Goal: Task Accomplishment & Management: Manage account settings

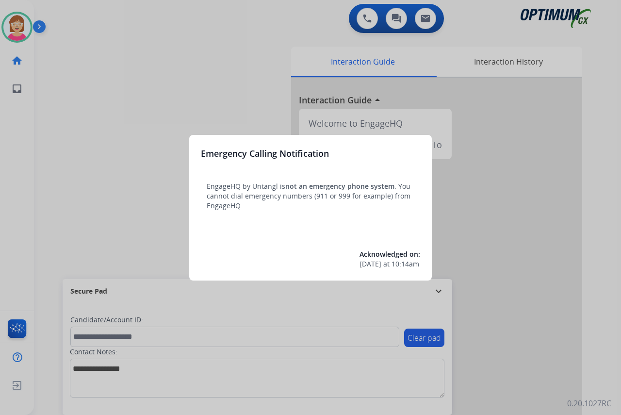
click at [99, 211] on div at bounding box center [310, 207] width 621 height 415
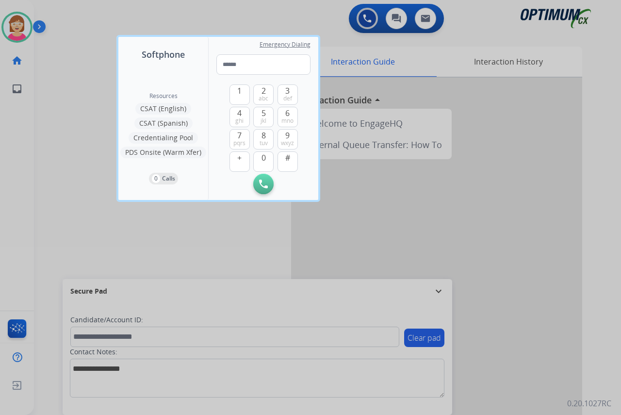
drag, startPoint x: 99, startPoint y: 211, endPoint x: 73, endPoint y: 185, distance: 36.0
click at [73, 185] on div at bounding box center [310, 207] width 621 height 415
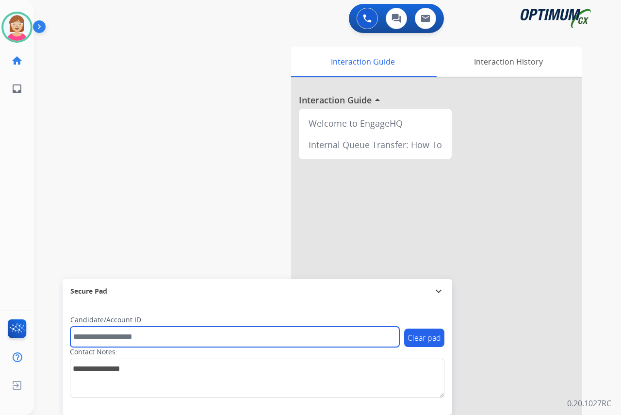
click at [89, 337] on input "text" at bounding box center [234, 336] width 329 height 20
type input "*******"
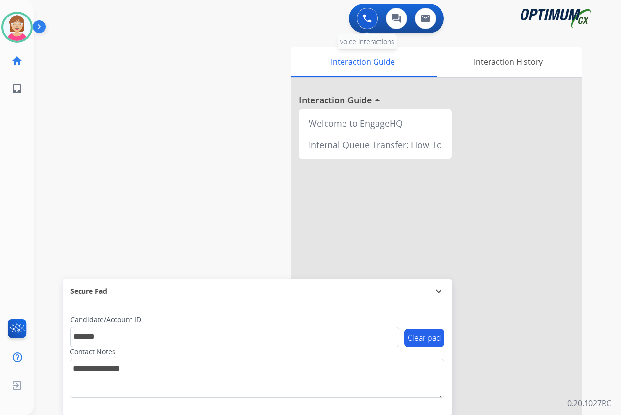
click at [363, 19] on img at bounding box center [367, 18] width 9 height 9
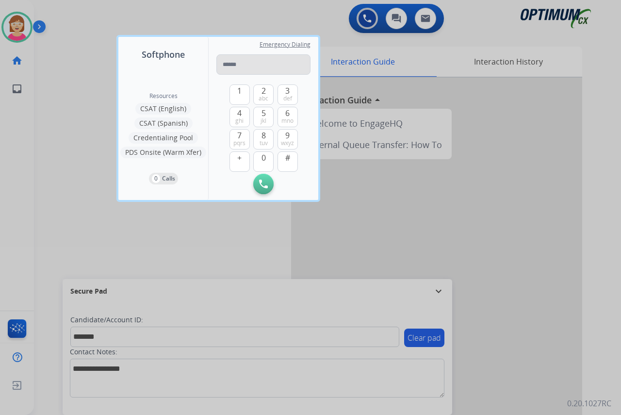
click at [232, 65] on input "tel" at bounding box center [263, 64] width 94 height 20
type input "**********"
click at [264, 184] on img at bounding box center [263, 183] width 9 height 9
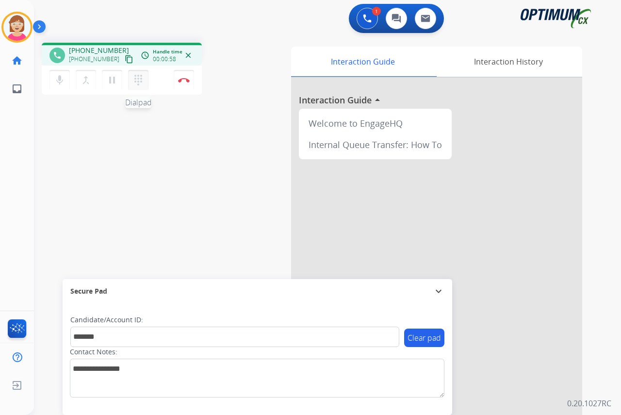
click at [136, 79] on mat-icon "dialpad" at bounding box center [138, 80] width 12 height 12
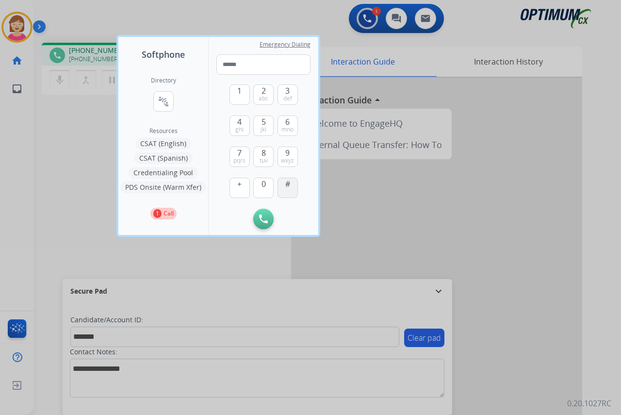
click at [290, 189] on span "#" at bounding box center [287, 184] width 5 height 12
click at [235, 123] on button "4 ghi" at bounding box center [239, 125] width 20 height 20
type input "**"
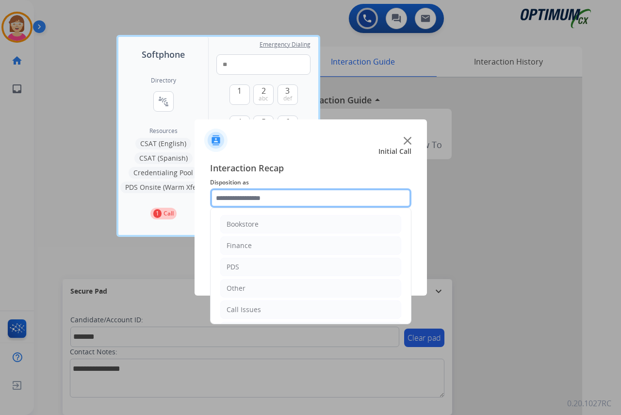
click at [238, 197] on input "text" at bounding box center [310, 197] width 201 height 19
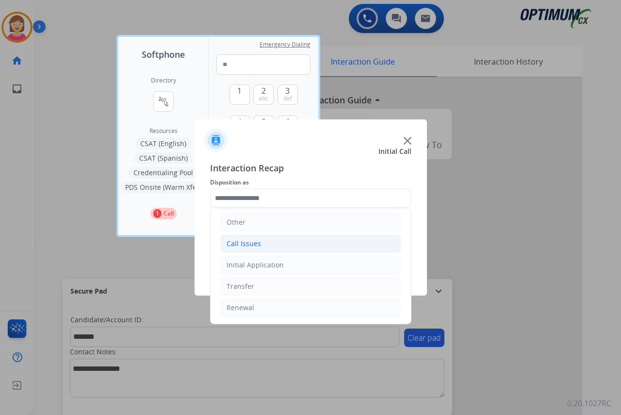
click at [254, 243] on div "Call Issues" at bounding box center [244, 244] width 34 height 10
click at [263, 263] on div "Voicemail" at bounding box center [261, 265] width 31 height 10
type input "*********"
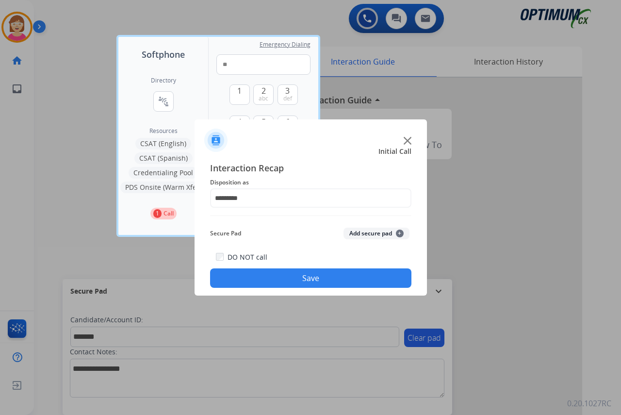
click at [398, 232] on span "+" at bounding box center [400, 233] width 8 height 8
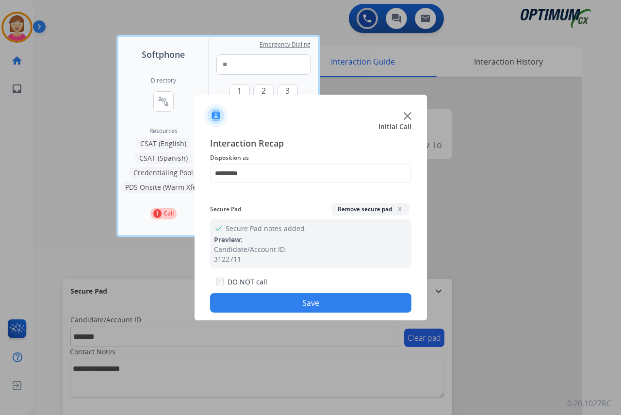
click at [273, 303] on button "Save" at bounding box center [310, 302] width 201 height 19
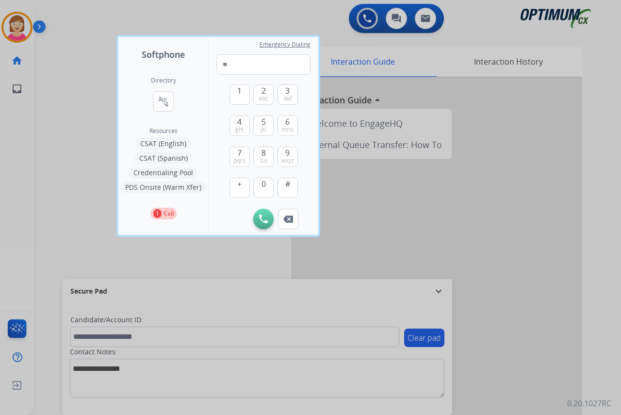
drag, startPoint x: 139, startPoint y: 260, endPoint x: 134, endPoint y: 242, distance: 18.9
click at [138, 259] on div at bounding box center [310, 207] width 621 height 415
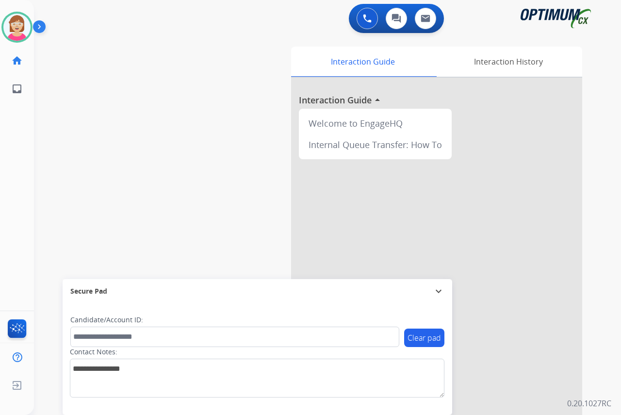
click at [29, 136] on div "Leanne Available Edit Avatar Agent: Leanne Routing Profile: OCX Training home H…" at bounding box center [17, 207] width 34 height 415
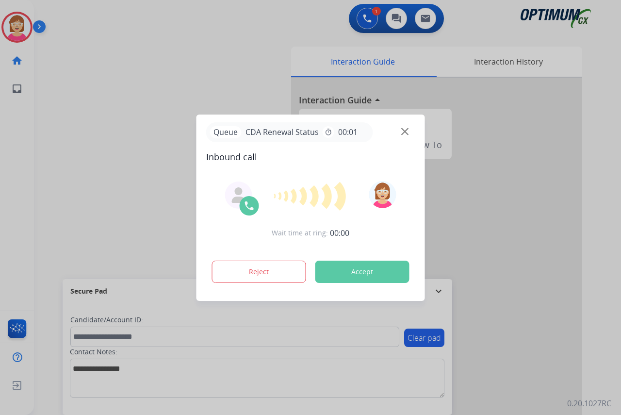
click at [14, 155] on div at bounding box center [310, 207] width 621 height 415
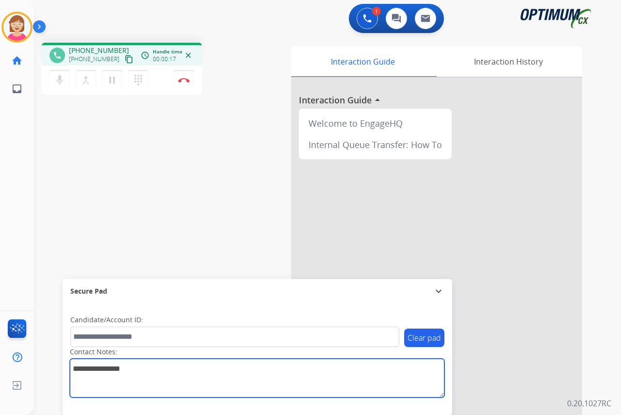
click at [87, 373] on textarea at bounding box center [257, 377] width 374 height 39
drag, startPoint x: 87, startPoint y: 373, endPoint x: 79, endPoint y: 368, distance: 9.2
click at [79, 368] on textarea at bounding box center [257, 377] width 374 height 39
type textarea "****"
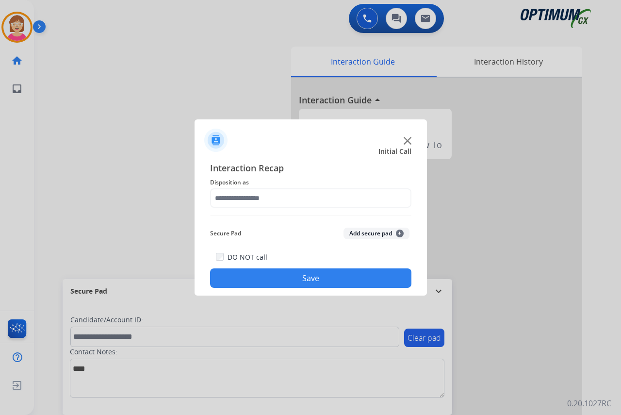
drag, startPoint x: 183, startPoint y: 79, endPoint x: 356, endPoint y: 171, distance: 196.4
click at [356, 171] on span "Interaction Recap" at bounding box center [310, 169] width 201 height 16
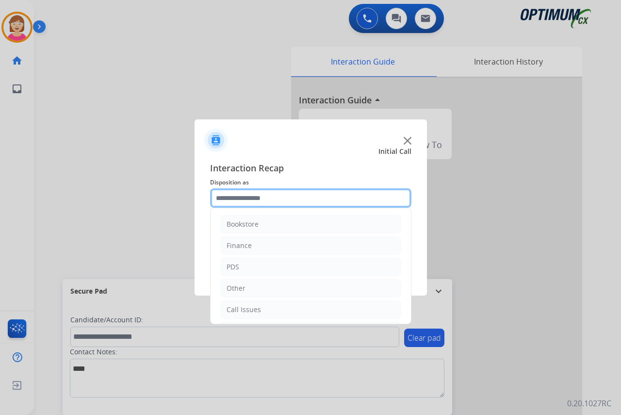
click at [231, 192] on input "text" at bounding box center [310, 197] width 201 height 19
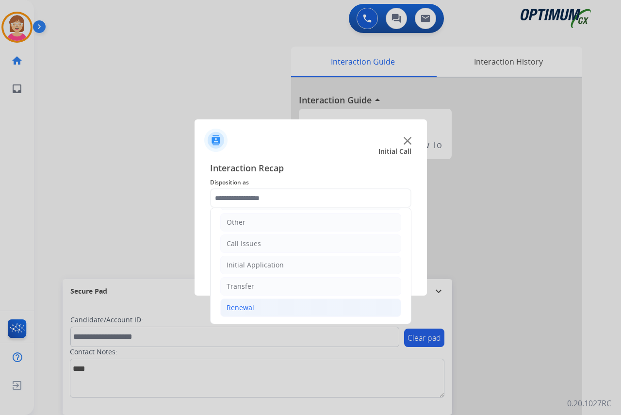
click at [243, 307] on div "Renewal" at bounding box center [241, 308] width 28 height 10
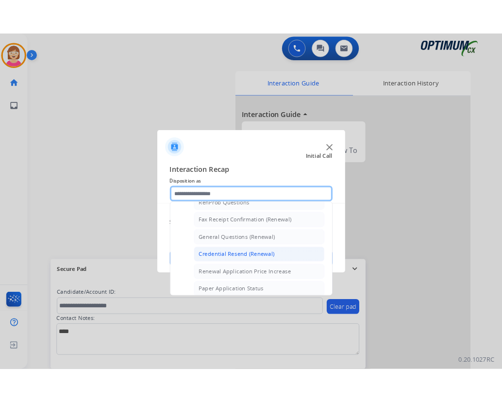
scroll to position [308, 0]
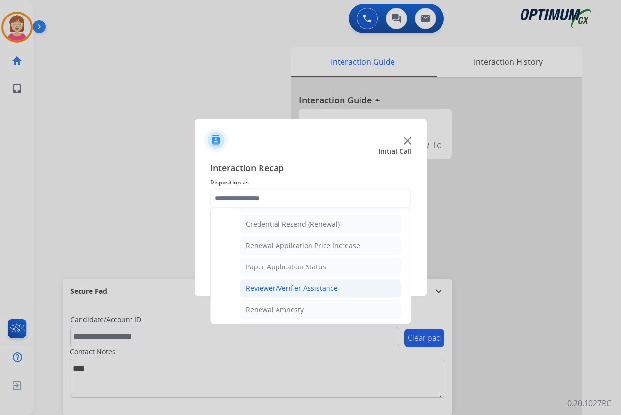
click at [287, 289] on div "Reviewer/Verifier Assistance" at bounding box center [292, 288] width 92 height 10
type input "**********"
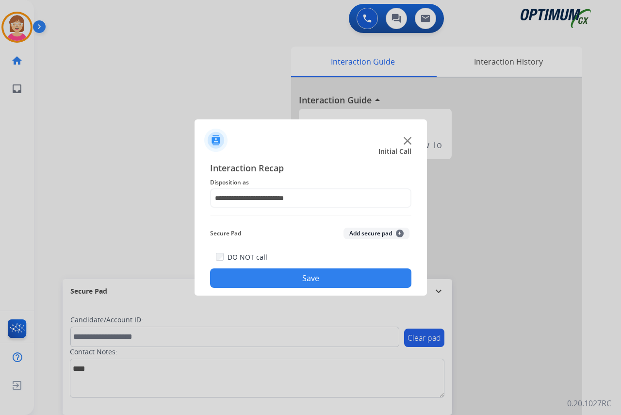
click at [399, 231] on span "+" at bounding box center [400, 233] width 8 height 8
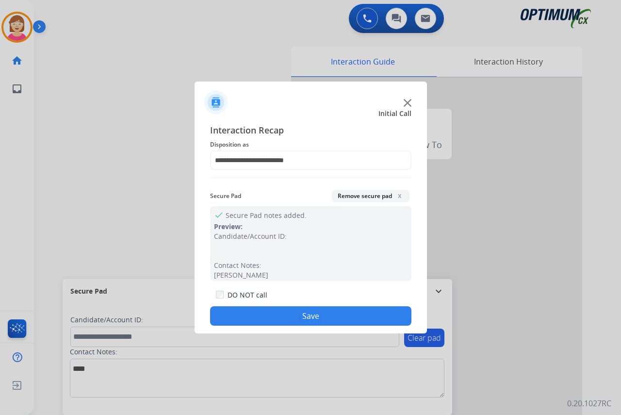
click at [293, 319] on button "Save" at bounding box center [310, 315] width 201 height 19
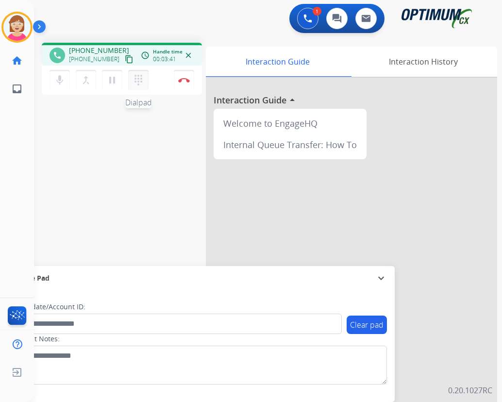
click at [137, 77] on mat-icon "dialpad" at bounding box center [138, 80] width 12 height 12
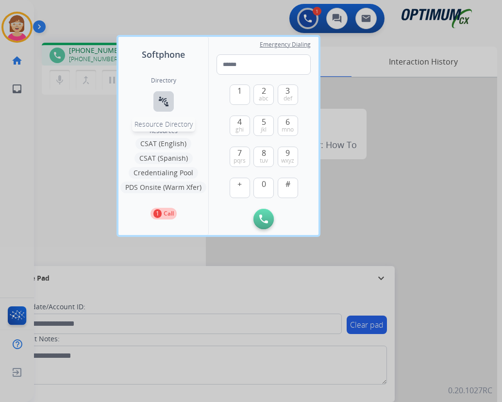
click at [159, 101] on mat-icon "connect_without_contact" at bounding box center [164, 102] width 12 height 12
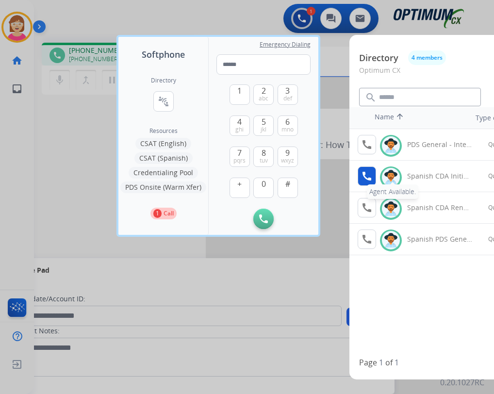
click at [363, 173] on mat-icon "call" at bounding box center [367, 176] width 12 height 12
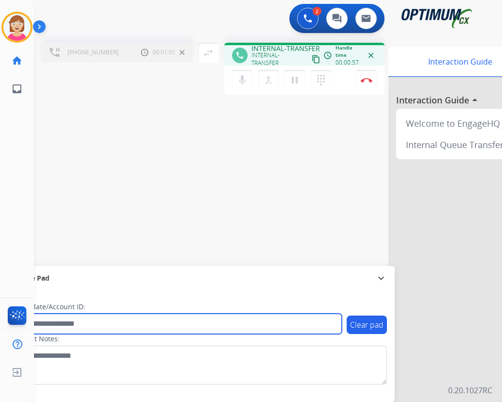
click at [57, 323] on input "text" at bounding box center [177, 323] width 329 height 20
type input "*******"
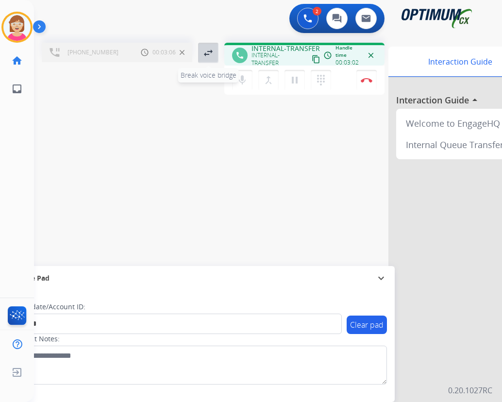
drag, startPoint x: 268, startPoint y: 79, endPoint x: 208, endPoint y: 52, distance: 65.8
click at [205, 52] on mat-icon "swap_horiz" at bounding box center [208, 53] width 12 height 12
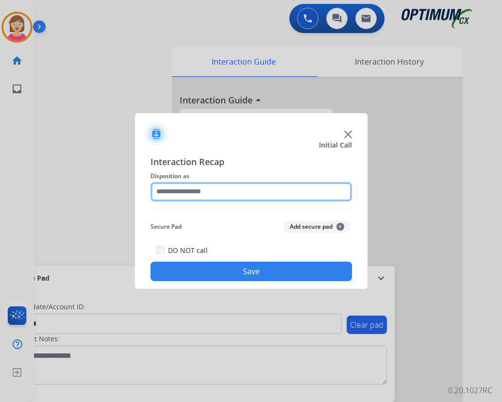
click at [164, 190] on input "text" at bounding box center [250, 191] width 201 height 19
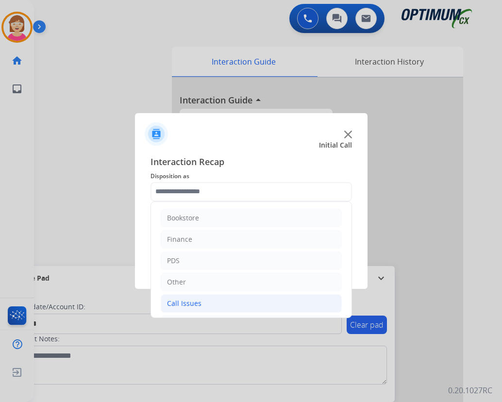
click at [193, 305] on div "Call Issues" at bounding box center [184, 303] width 34 height 10
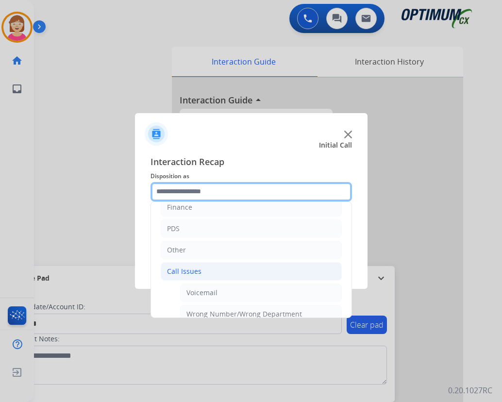
scroll to position [49, 0]
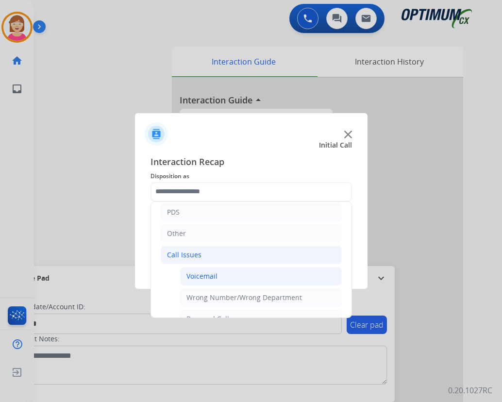
click at [203, 276] on div "Voicemail" at bounding box center [201, 276] width 31 height 10
type input "*********"
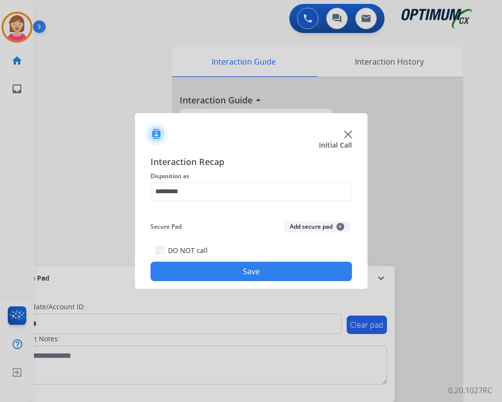
click at [340, 225] on span "+" at bounding box center [340, 227] width 8 height 8
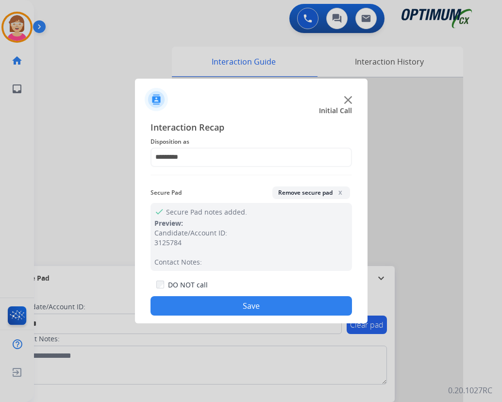
click at [198, 308] on button "Save" at bounding box center [250, 305] width 201 height 19
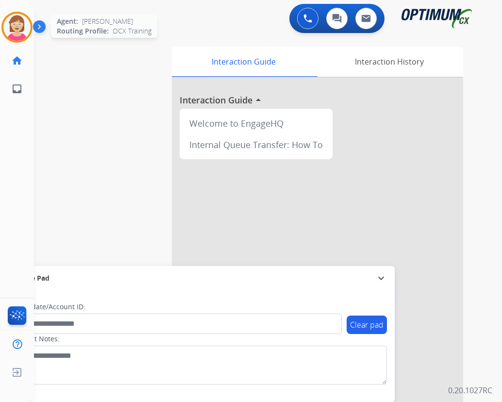
click at [16, 26] on img at bounding box center [16, 27] width 27 height 27
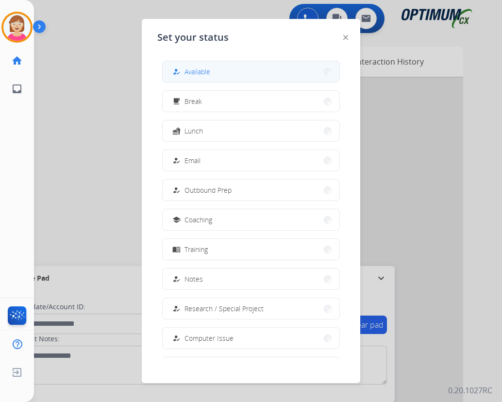
click at [210, 73] on span "Available" at bounding box center [197, 71] width 26 height 10
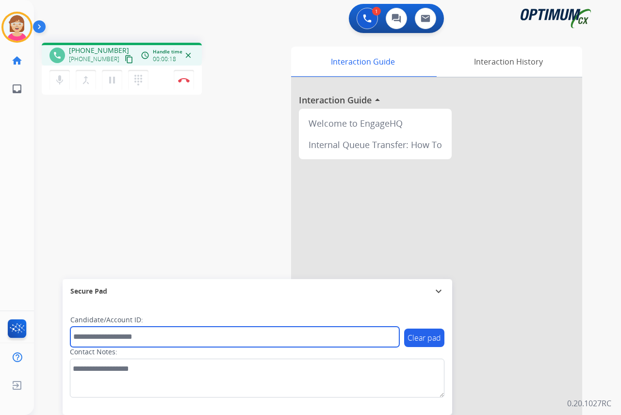
click at [98, 336] on input "text" at bounding box center [234, 336] width 329 height 20
type input "*********"
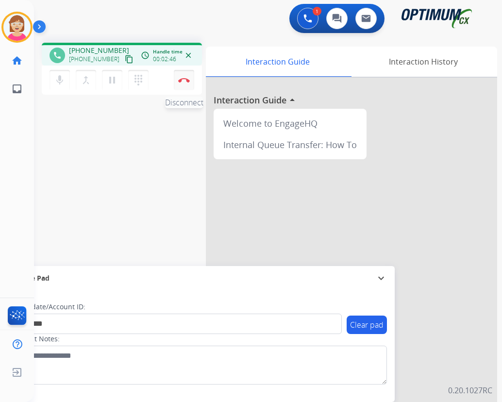
click at [184, 79] on img at bounding box center [184, 80] width 12 height 5
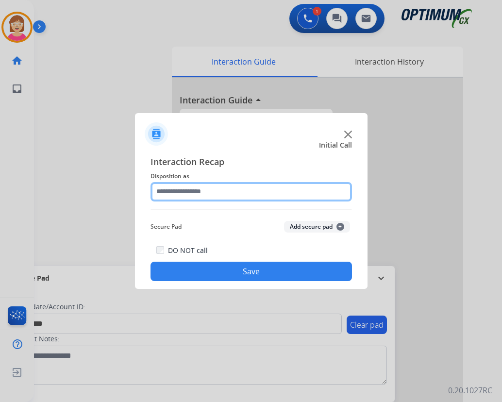
click at [178, 188] on input "text" at bounding box center [250, 191] width 201 height 19
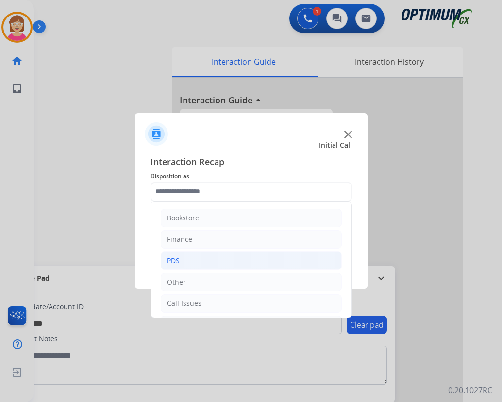
click at [189, 258] on li "PDS" at bounding box center [251, 260] width 181 height 18
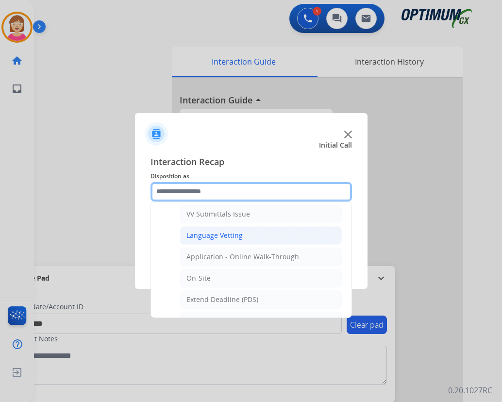
scroll to position [243, 0]
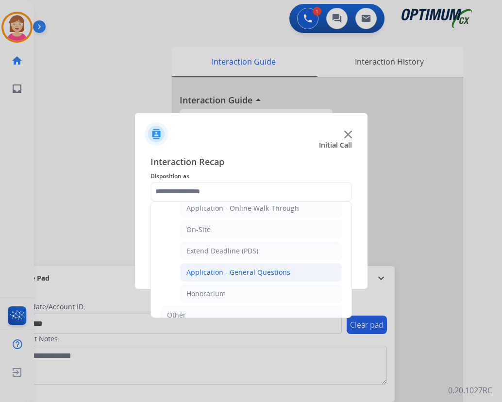
click at [226, 271] on div "Application - General Questions" at bounding box center [238, 272] width 104 height 10
type input "**********"
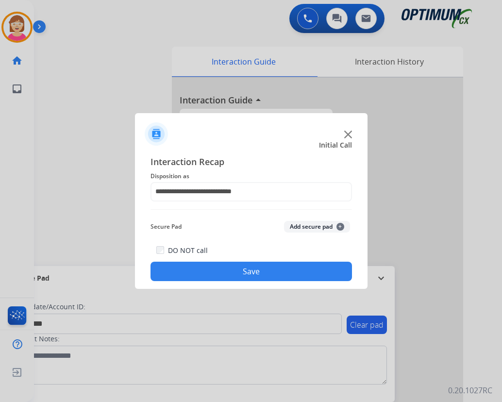
click at [339, 223] on span "+" at bounding box center [340, 227] width 8 height 8
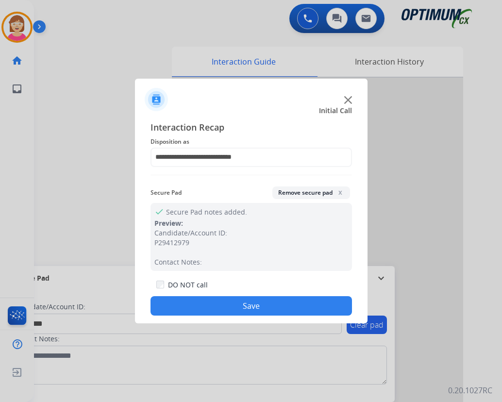
drag, startPoint x: 193, startPoint y: 306, endPoint x: 144, endPoint y: 307, distance: 49.5
click at [191, 306] on button "Save" at bounding box center [250, 305] width 201 height 19
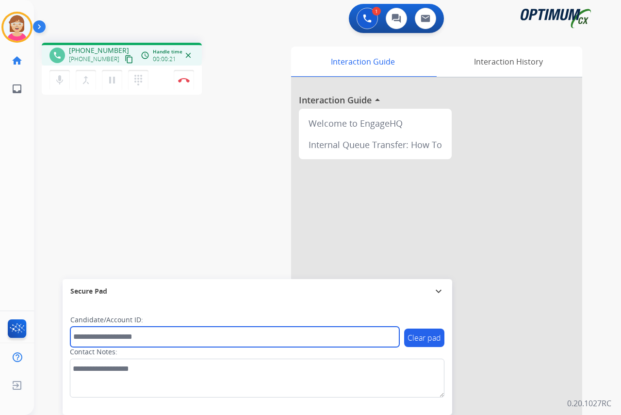
click at [88, 334] on input "text" at bounding box center [234, 336] width 329 height 20
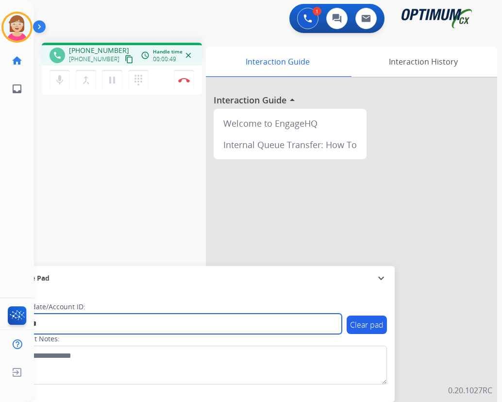
type input "*******"
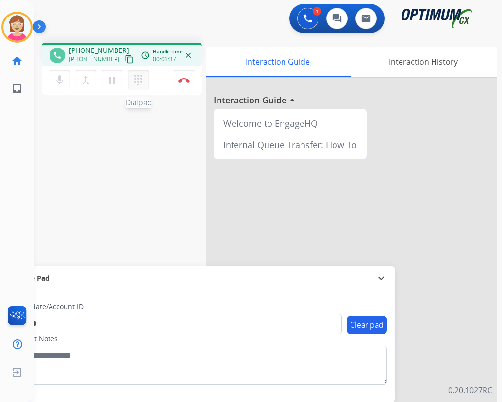
click at [137, 78] on mat-icon "dialpad" at bounding box center [138, 80] width 12 height 12
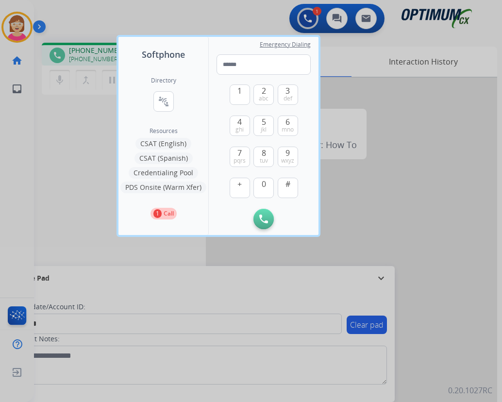
click at [159, 172] on button "Credentialing Pool" at bounding box center [163, 173] width 69 height 12
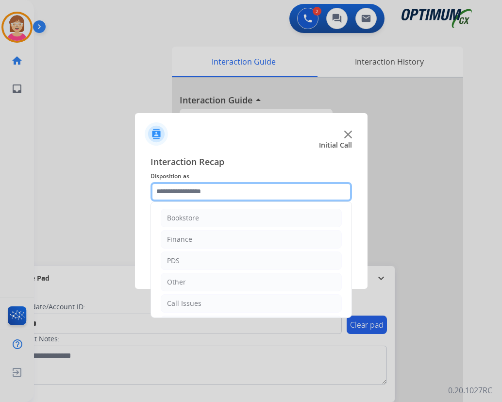
drag, startPoint x: 170, startPoint y: 191, endPoint x: 190, endPoint y: 197, distance: 21.0
click at [172, 191] on input "text" at bounding box center [250, 191] width 201 height 19
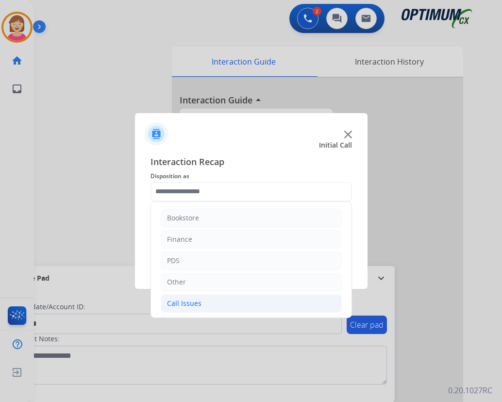
drag, startPoint x: 194, startPoint y: 303, endPoint x: 200, endPoint y: 297, distance: 7.5
click at [194, 302] on div "Call Issues" at bounding box center [184, 303] width 34 height 10
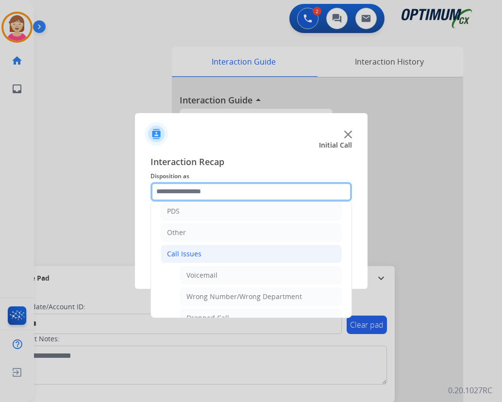
scroll to position [49, 0]
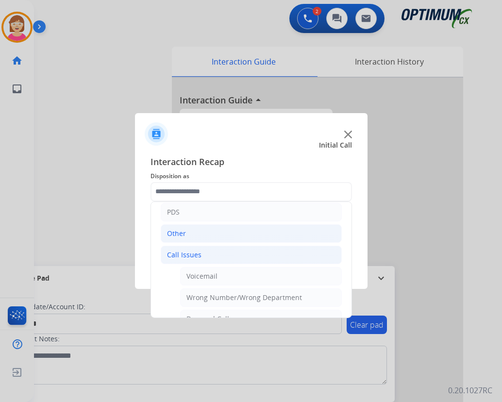
click at [181, 234] on div "Other" at bounding box center [176, 233] width 19 height 10
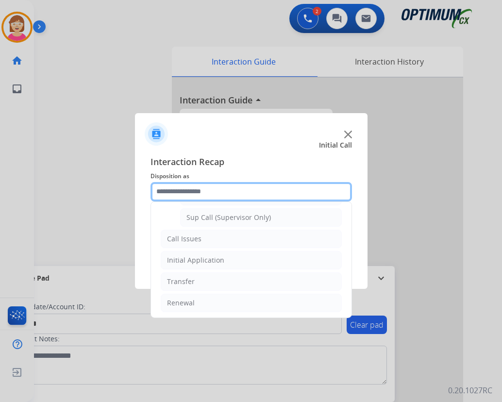
scroll to position [237, 0]
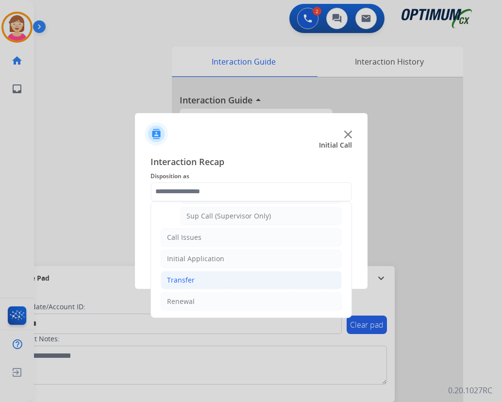
click at [191, 277] on div "Transfer" at bounding box center [181, 280] width 28 height 10
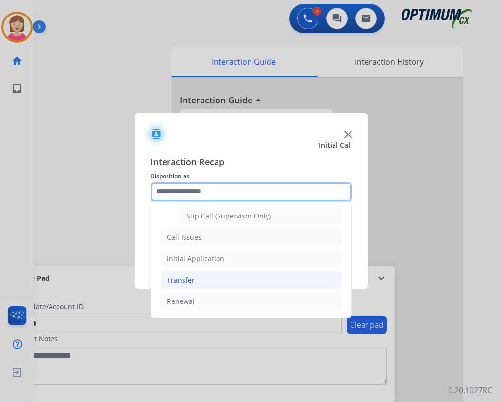
scroll to position [87, 0]
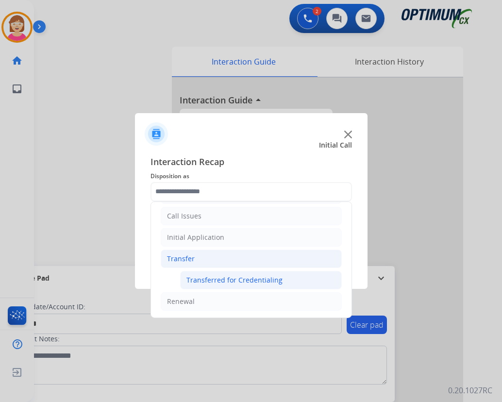
click at [228, 279] on div "Transferred for Credentialing" at bounding box center [234, 280] width 96 height 10
type input "**********"
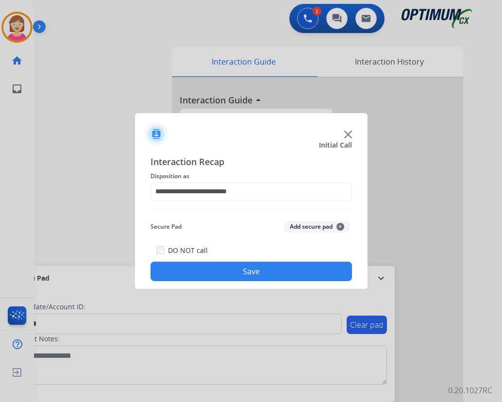
click at [339, 225] on span "+" at bounding box center [340, 227] width 8 height 8
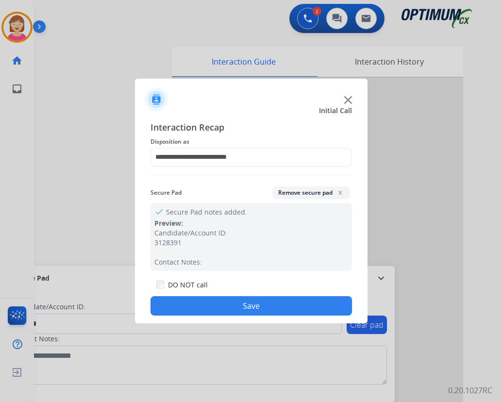
drag, startPoint x: 204, startPoint y: 304, endPoint x: 165, endPoint y: 298, distance: 39.2
click at [203, 303] on button "Save" at bounding box center [250, 305] width 201 height 19
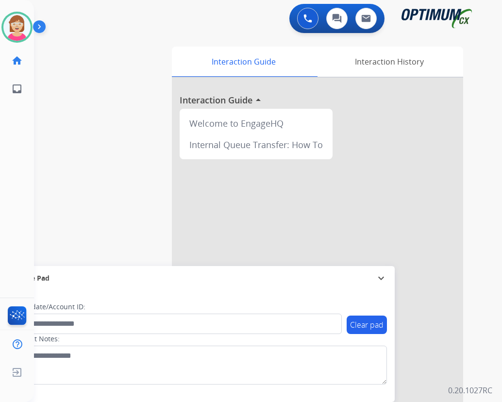
click at [247, 388] on div "Clear pad Candidate/Account ID: Contact Notes:" at bounding box center [199, 346] width 389 height 112
click at [12, 25] on img at bounding box center [16, 27] width 27 height 27
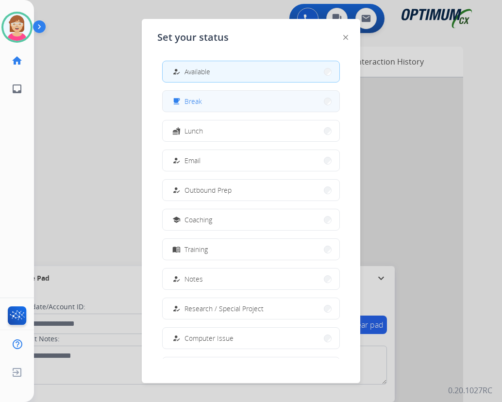
click at [205, 104] on button "free_breakfast Break" at bounding box center [250, 101] width 177 height 21
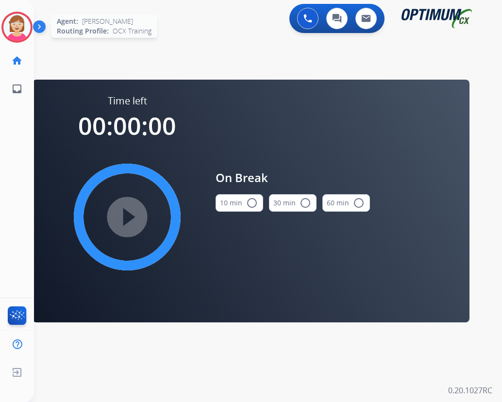
click at [18, 18] on img at bounding box center [16, 27] width 27 height 27
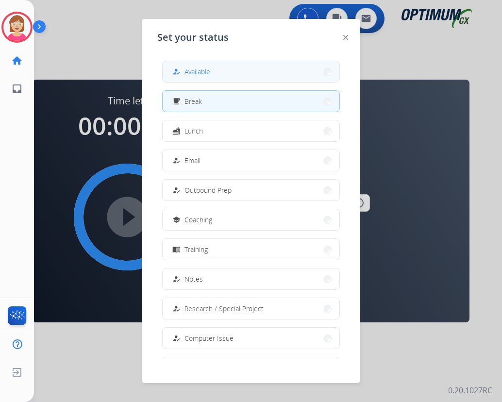
click at [205, 71] on span "Available" at bounding box center [197, 71] width 26 height 10
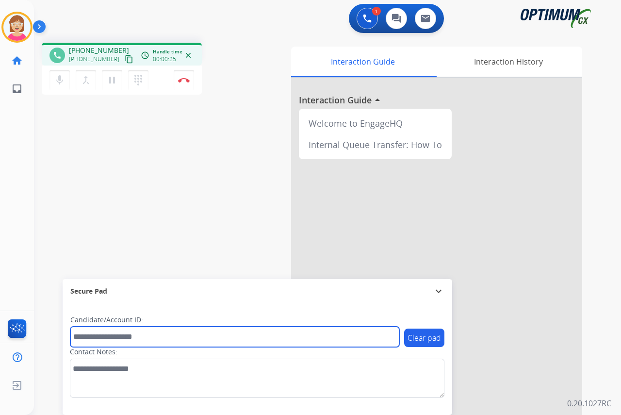
click at [98, 337] on input "text" at bounding box center [234, 336] width 329 height 20
drag, startPoint x: 98, startPoint y: 337, endPoint x: 81, endPoint y: 337, distance: 17.0
click at [81, 337] on input "text" at bounding box center [234, 336] width 329 height 20
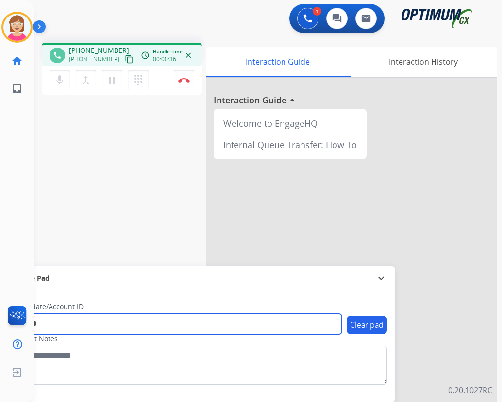
type input "*******"
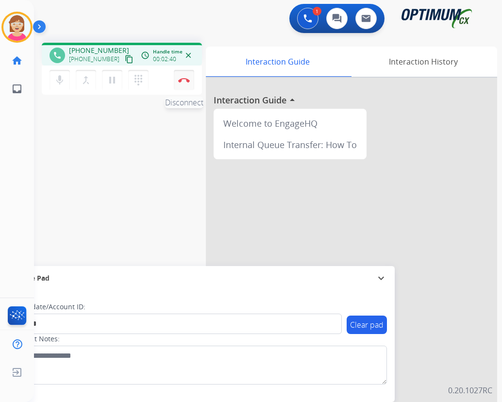
click at [183, 80] on img at bounding box center [184, 80] width 12 height 5
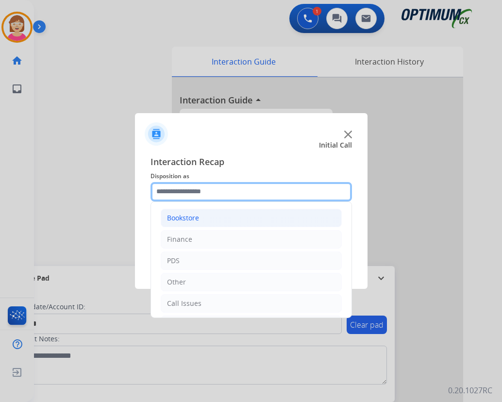
drag, startPoint x: 177, startPoint y: 191, endPoint x: 207, endPoint y: 214, distance: 38.3
click at [178, 191] on input "text" at bounding box center [250, 191] width 201 height 19
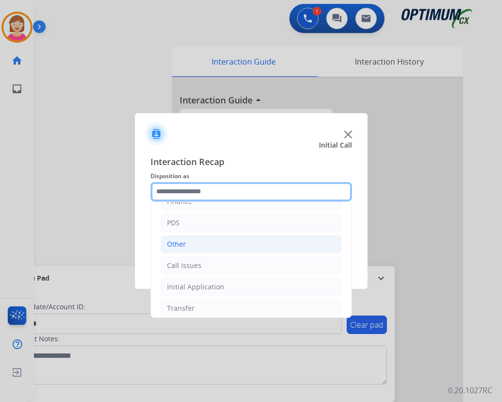
scroll to position [66, 0]
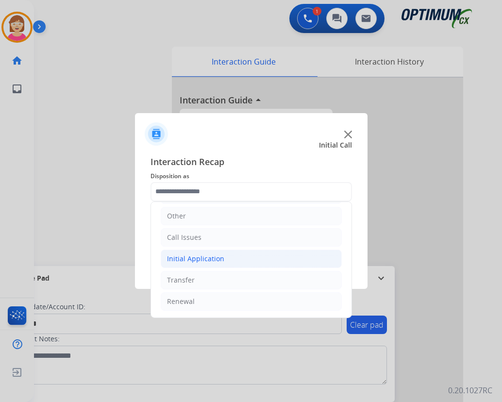
click at [192, 258] on div "Initial Application" at bounding box center [195, 259] width 57 height 10
click at [218, 280] on div "Credential Resend (Initial application)" at bounding box center [247, 280] width 123 height 10
type input "**********"
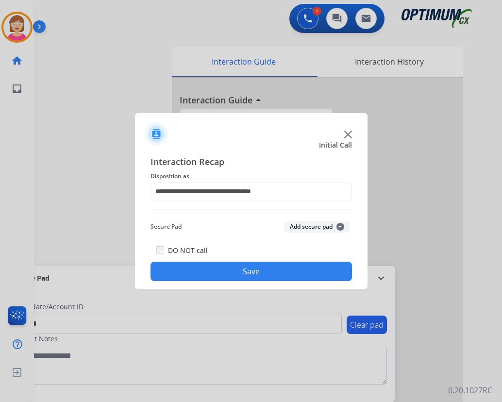
click at [340, 226] on span "+" at bounding box center [340, 227] width 8 height 8
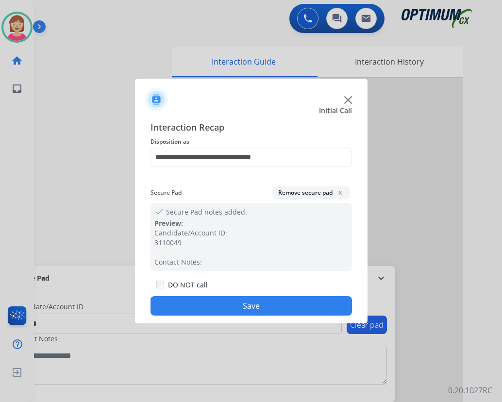
click at [220, 303] on button "Save" at bounding box center [250, 305] width 201 height 19
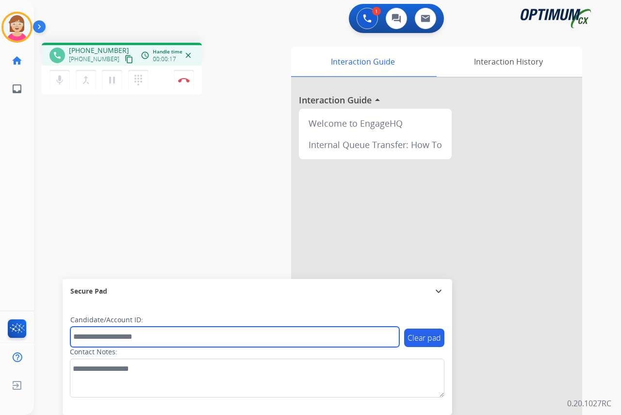
click at [82, 334] on input "text" at bounding box center [234, 336] width 329 height 20
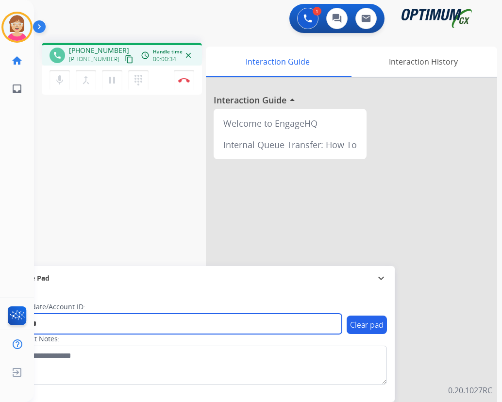
type input "*******"
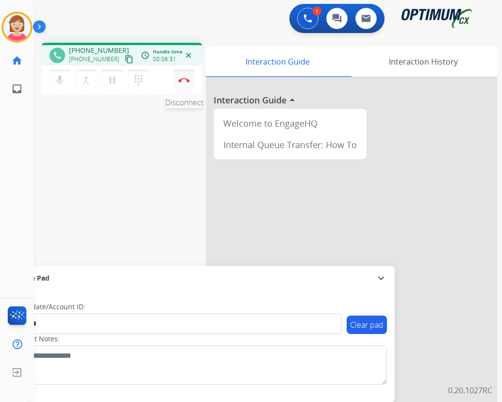
click at [184, 80] on img at bounding box center [184, 80] width 12 height 5
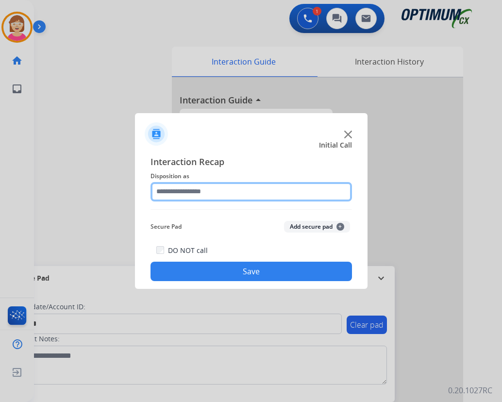
click at [172, 191] on input "text" at bounding box center [250, 191] width 201 height 19
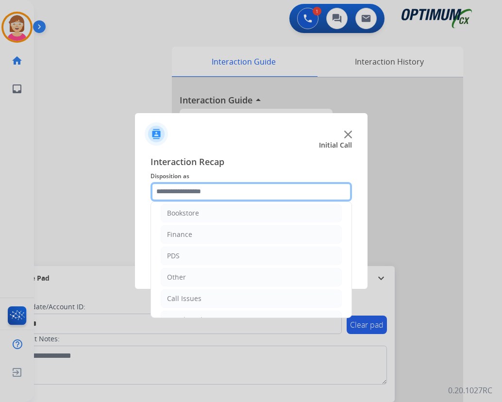
scroll to position [0, 0]
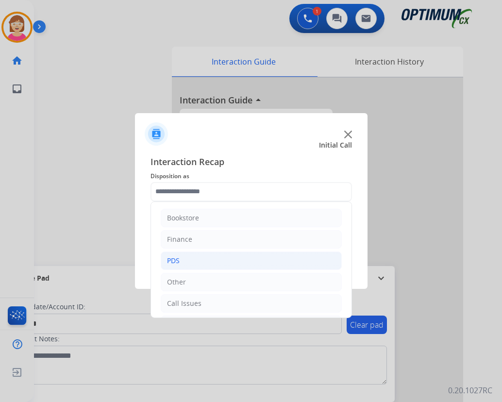
click at [186, 260] on li "PDS" at bounding box center [251, 260] width 181 height 18
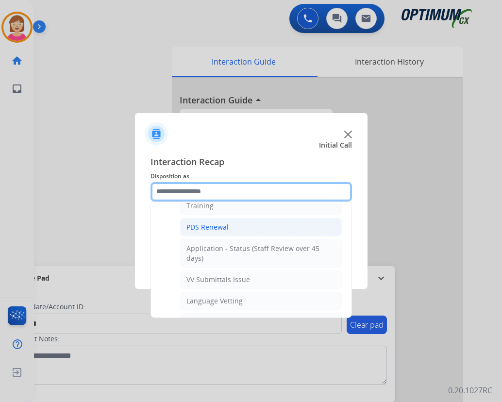
scroll to position [146, 0]
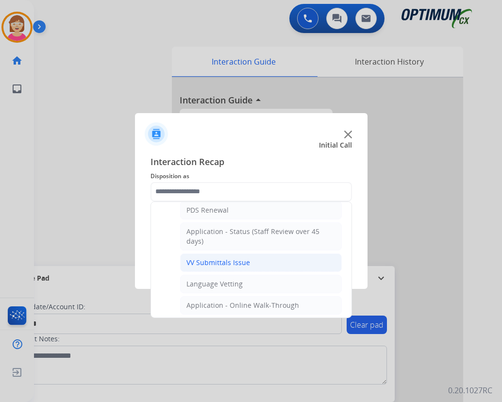
click at [225, 261] on div "VV Submittals Issue" at bounding box center [218, 263] width 64 height 10
type input "**********"
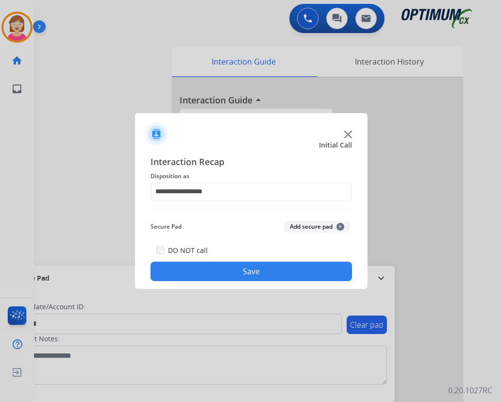
click at [338, 225] on span "+" at bounding box center [340, 227] width 8 height 8
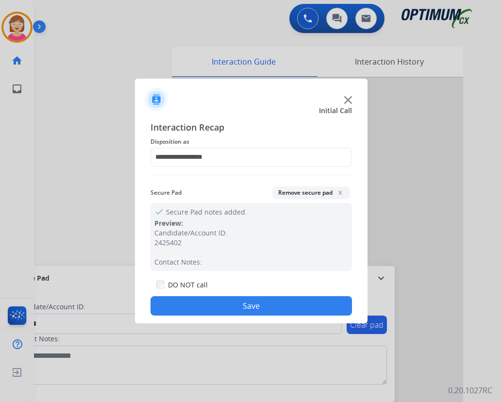
click at [210, 304] on button "Save" at bounding box center [250, 305] width 201 height 19
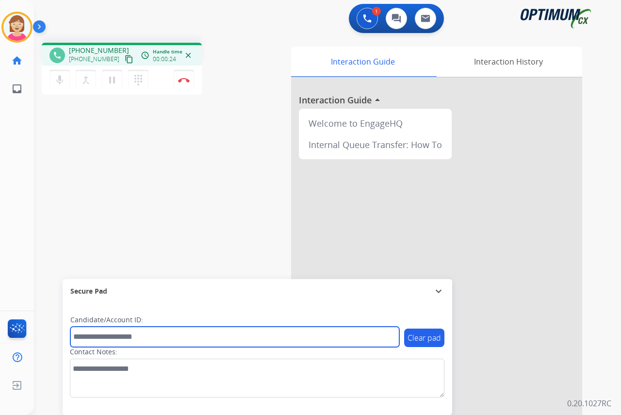
click at [90, 337] on input "text" at bounding box center [234, 336] width 329 height 20
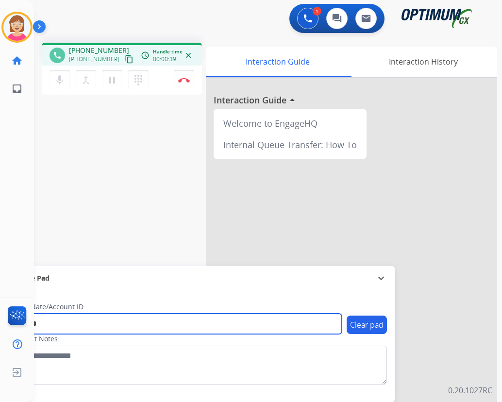
type input "*******"
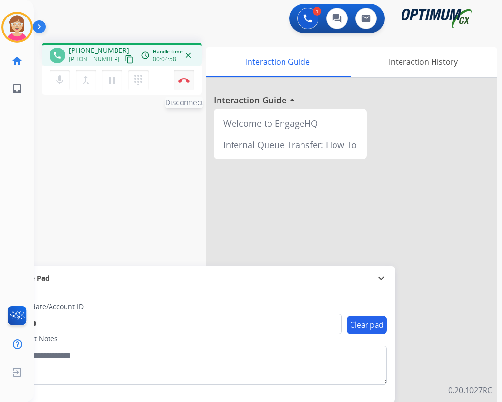
click at [182, 78] on img at bounding box center [184, 80] width 12 height 5
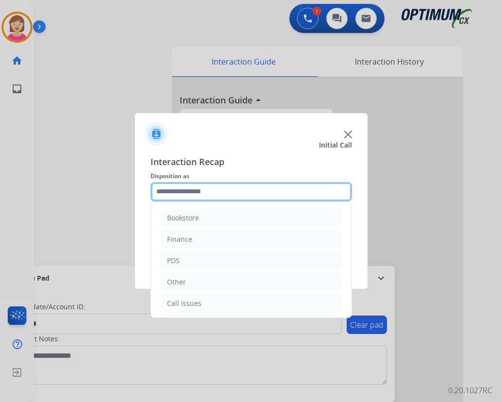
click at [178, 194] on input "text" at bounding box center [250, 191] width 201 height 19
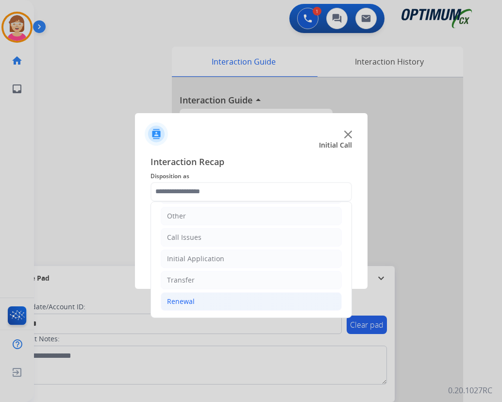
click at [188, 301] on div "Renewal" at bounding box center [181, 301] width 28 height 10
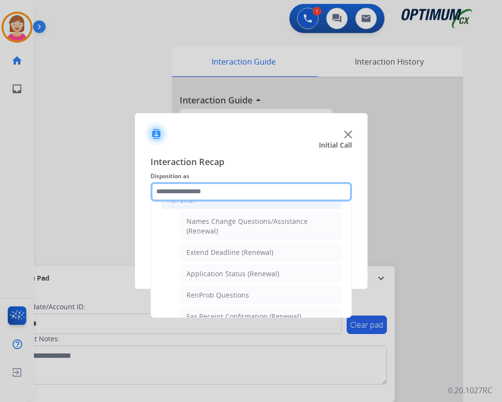
scroll to position [211, 0]
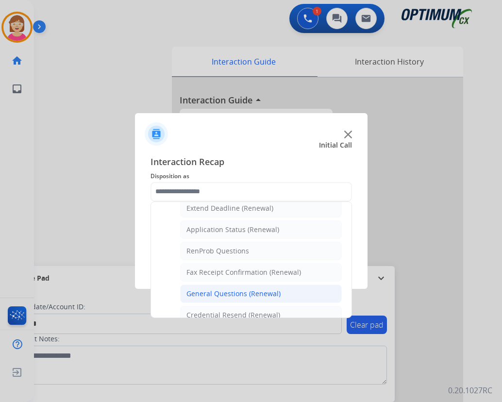
click at [221, 293] on div "General Questions (Renewal)" at bounding box center [233, 294] width 94 height 10
type input "**********"
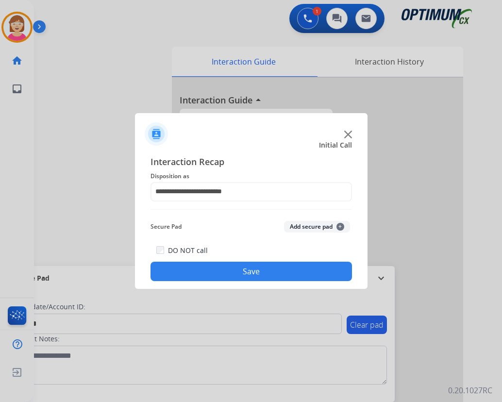
click at [340, 225] on span "+" at bounding box center [340, 227] width 8 height 8
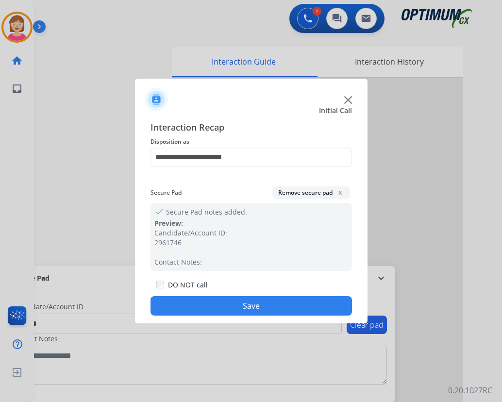
click at [229, 306] on button "Save" at bounding box center [250, 305] width 201 height 19
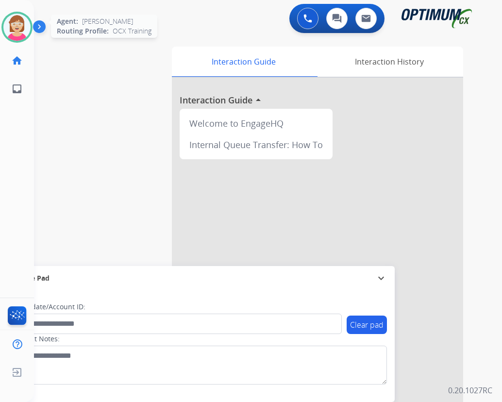
click at [13, 26] on img at bounding box center [16, 27] width 27 height 27
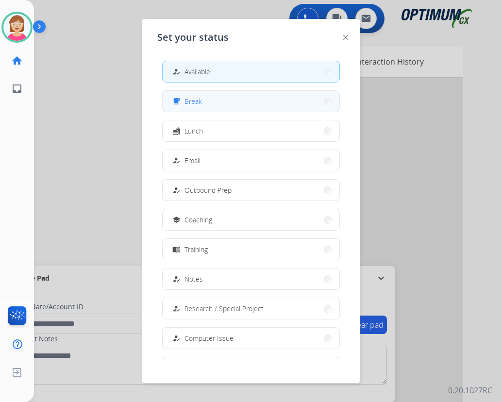
click at [210, 101] on button "free_breakfast Break" at bounding box center [250, 101] width 177 height 21
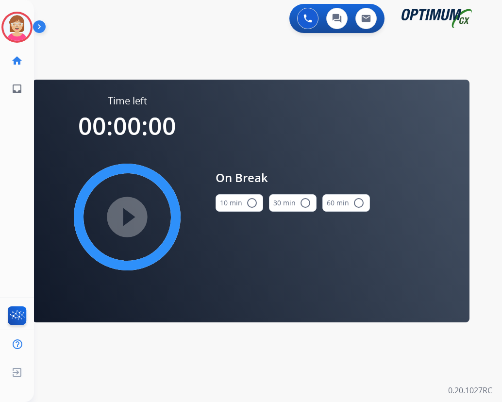
click at [251, 204] on mat-icon "radio_button_unchecked" at bounding box center [252, 203] width 12 height 12
click at [128, 216] on mat-icon "play_circle_filled" at bounding box center [127, 217] width 12 height 12
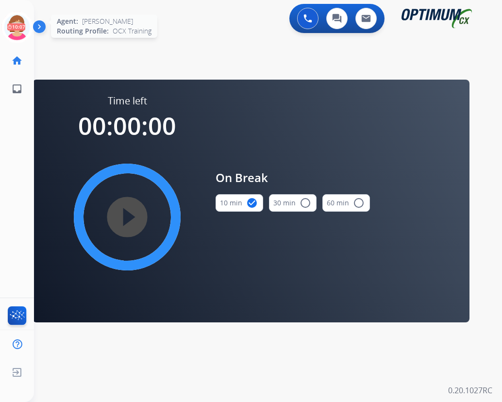
click at [18, 18] on icon at bounding box center [17, 28] width 32 height 32
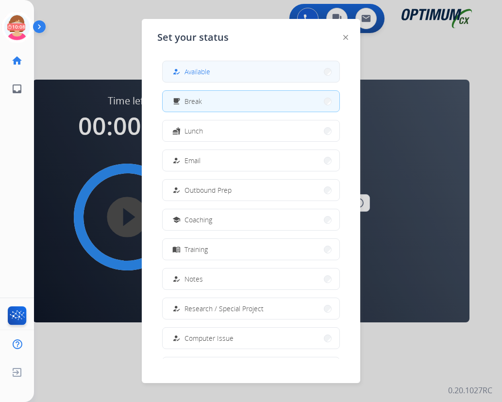
click at [210, 73] on span "Available" at bounding box center [197, 71] width 26 height 10
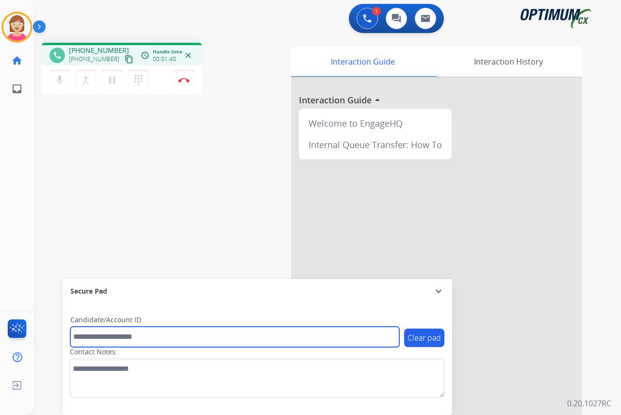
click at [83, 339] on input "text" at bounding box center [234, 336] width 329 height 20
click at [88, 339] on input "text" at bounding box center [234, 336] width 329 height 20
type input "*"
click at [97, 336] on input "text" at bounding box center [234, 336] width 329 height 20
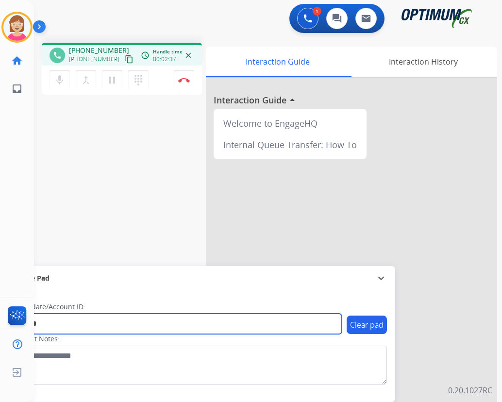
type input "*******"
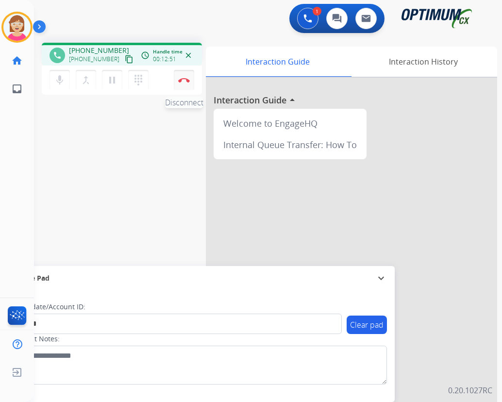
click at [183, 78] on img at bounding box center [184, 80] width 12 height 5
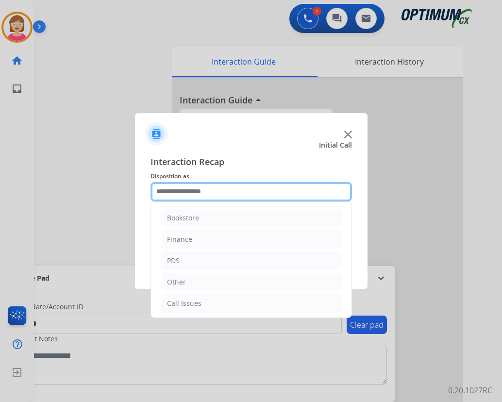
click at [173, 194] on input "text" at bounding box center [250, 191] width 201 height 19
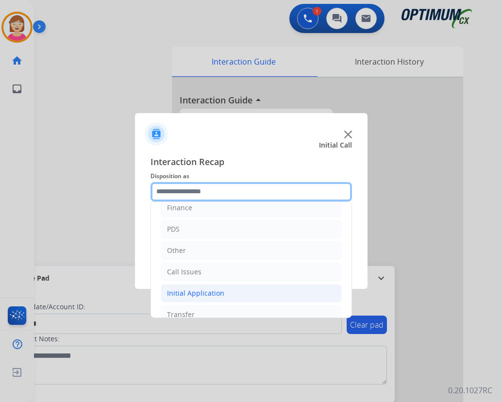
scroll to position [66, 0]
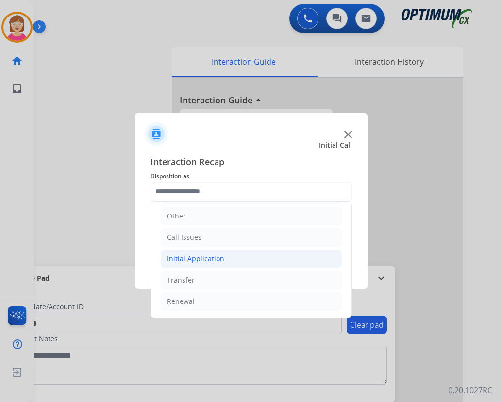
click at [209, 260] on div "Initial Application" at bounding box center [195, 259] width 57 height 10
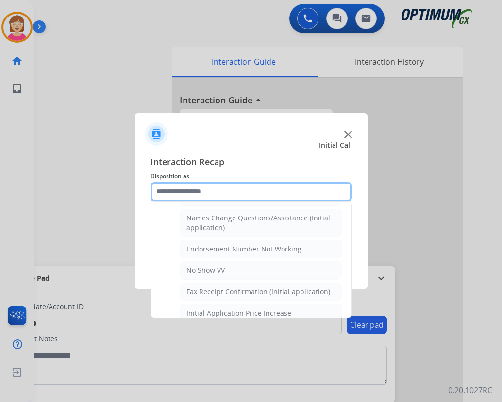
scroll to position [260, 0]
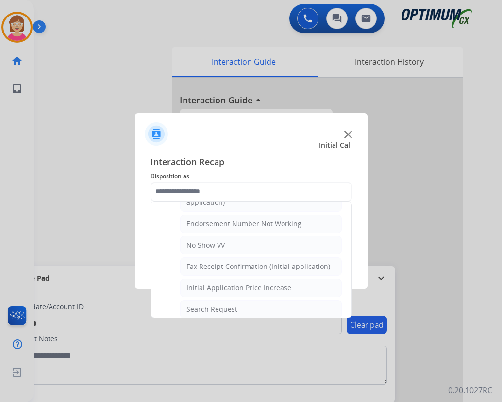
click at [213, 308] on div "Search Request" at bounding box center [211, 309] width 51 height 10
type input "**********"
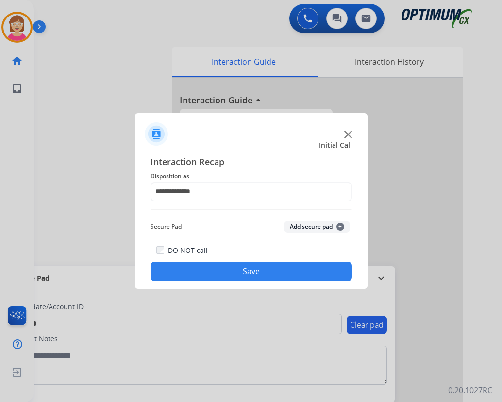
click at [340, 226] on span "+" at bounding box center [340, 227] width 8 height 8
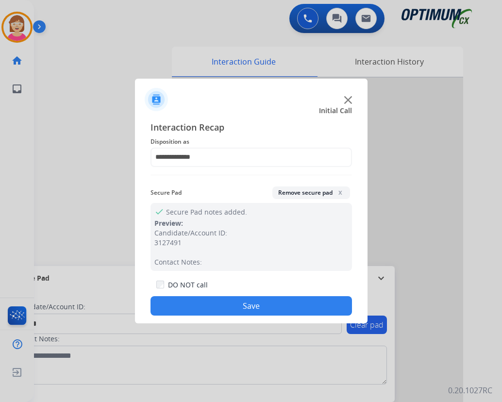
click at [207, 304] on button "Save" at bounding box center [250, 305] width 201 height 19
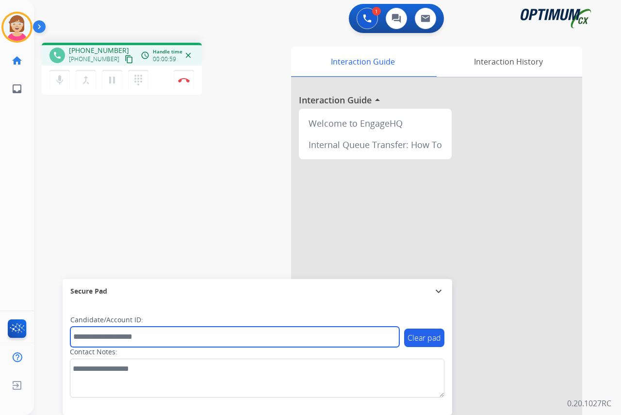
click at [79, 337] on input "text" at bounding box center [234, 336] width 329 height 20
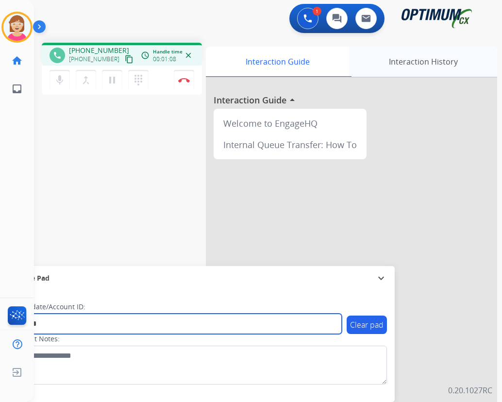
type input "*******"
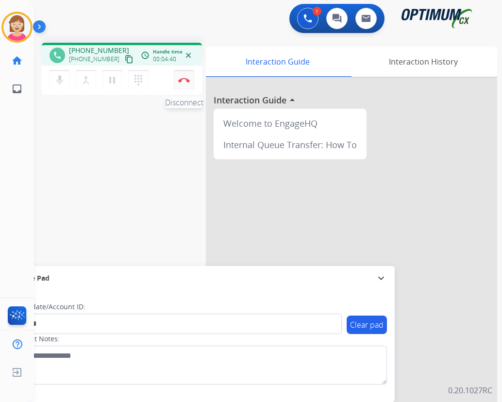
click at [186, 78] on img at bounding box center [184, 80] width 12 height 5
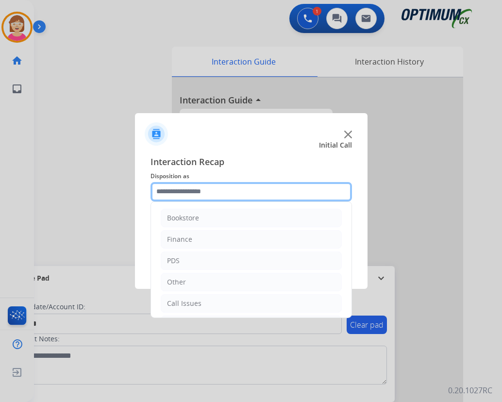
click at [175, 196] on input "text" at bounding box center [250, 191] width 201 height 19
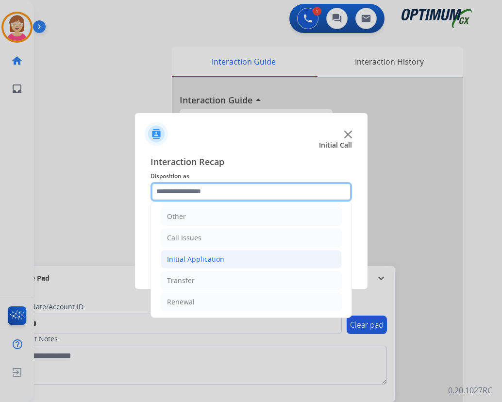
scroll to position [66, 0]
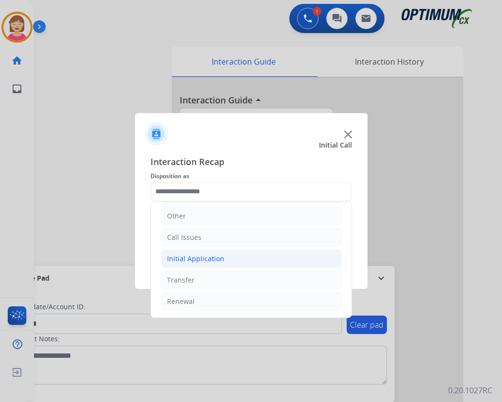
click at [211, 261] on div "Initial Application" at bounding box center [195, 259] width 57 height 10
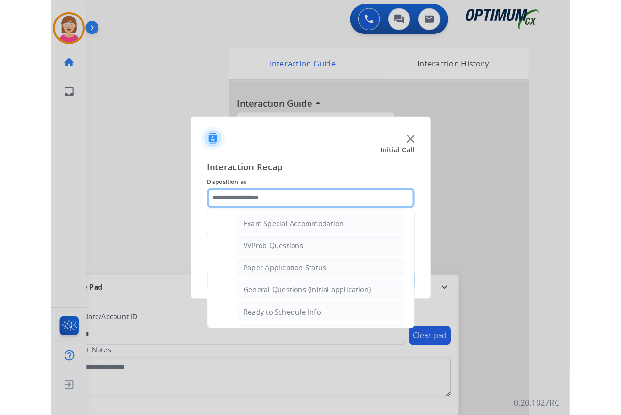
scroll to position [502, 0]
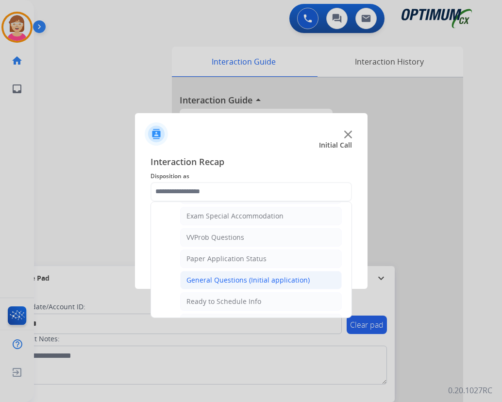
click at [236, 278] on div "General Questions (Initial application)" at bounding box center [247, 280] width 123 height 10
type input "**********"
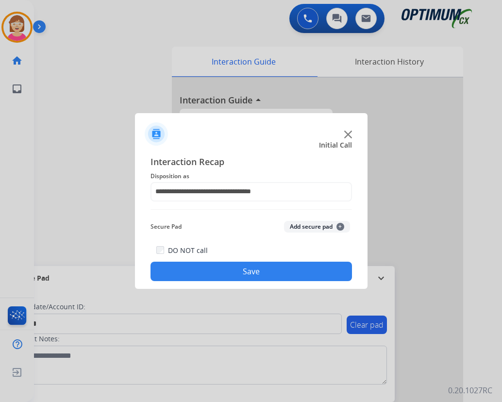
click at [340, 226] on span "+" at bounding box center [340, 227] width 8 height 8
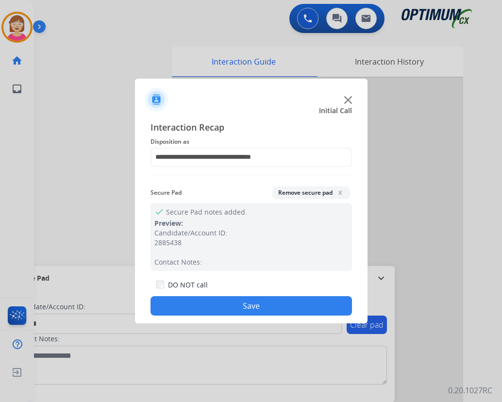
click at [218, 302] on button "Save" at bounding box center [250, 305] width 201 height 19
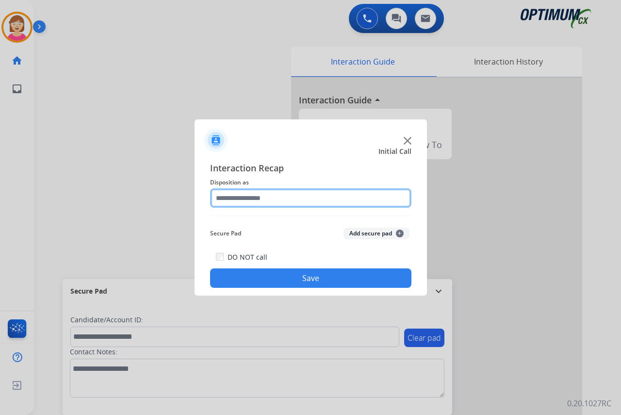
click at [308, 195] on input "text" at bounding box center [310, 197] width 201 height 19
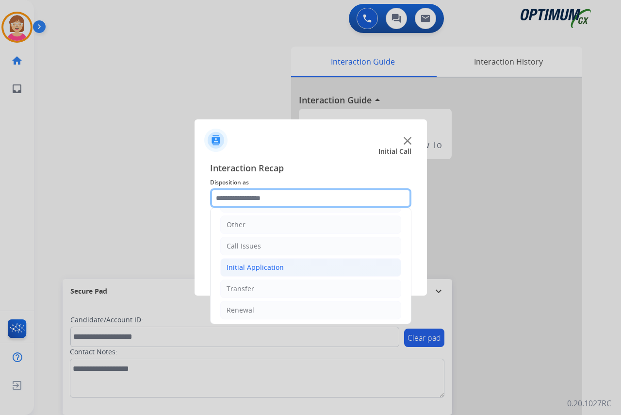
scroll to position [66, 0]
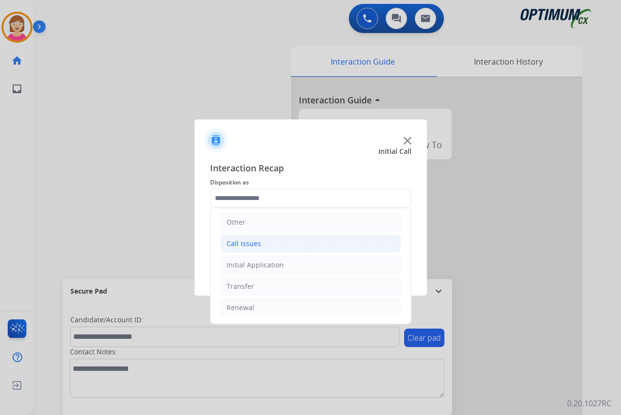
click at [244, 243] on div "Call Issues" at bounding box center [244, 244] width 34 height 10
click at [264, 306] on div "Dropped Call" at bounding box center [267, 308] width 43 height 10
type input "**********"
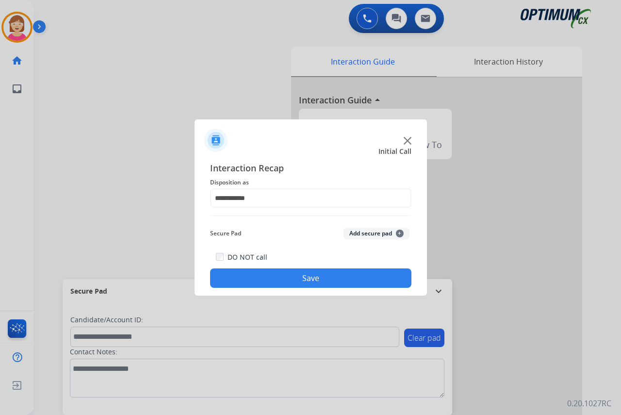
click at [270, 277] on button "Save" at bounding box center [310, 277] width 201 height 19
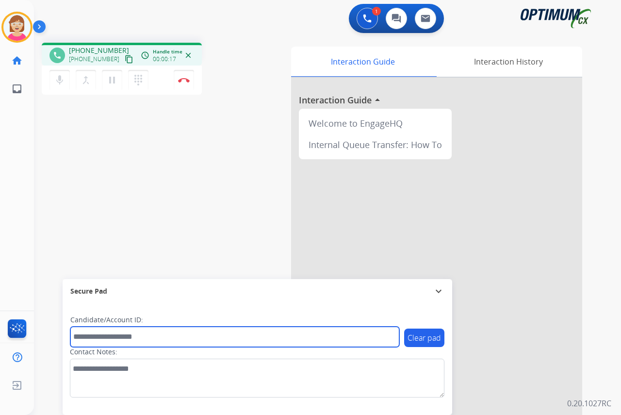
click at [93, 340] on input "text" at bounding box center [234, 336] width 329 height 20
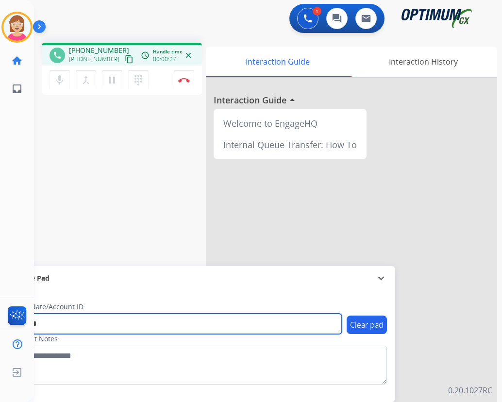
type input "*******"
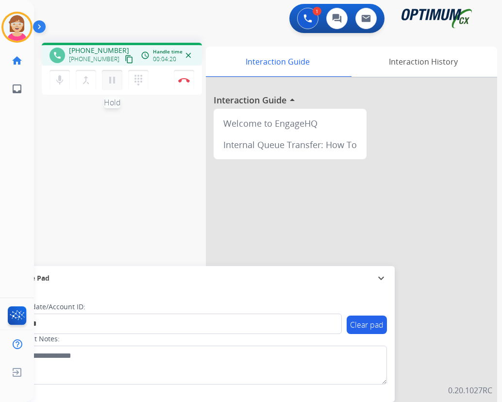
click at [112, 80] on mat-icon "pause" at bounding box center [112, 80] width 12 height 12
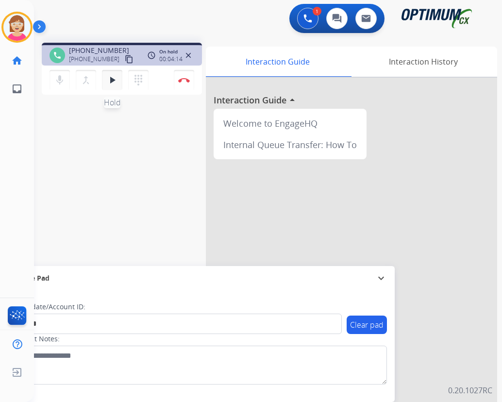
click at [112, 79] on mat-icon "play_arrow" at bounding box center [112, 80] width 12 height 12
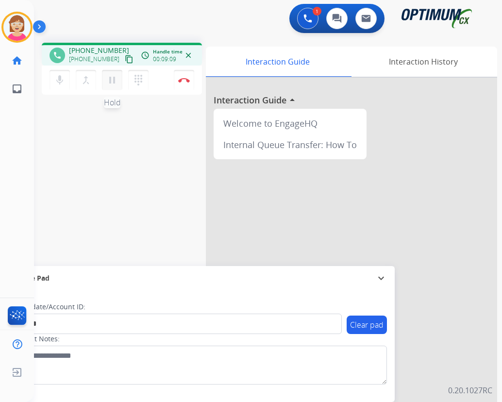
click at [113, 79] on mat-icon "pause" at bounding box center [112, 80] width 12 height 12
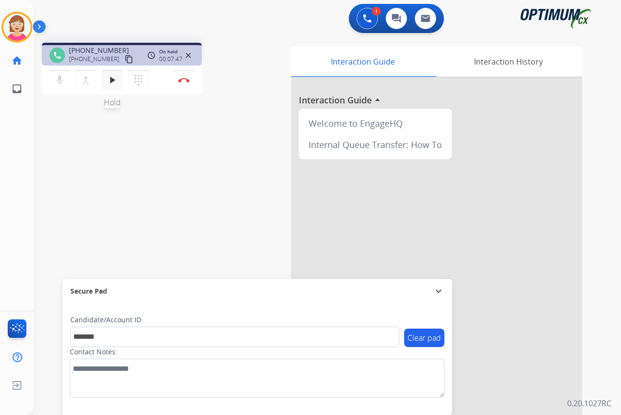
click at [113, 78] on mat-icon "play_arrow" at bounding box center [112, 80] width 12 height 12
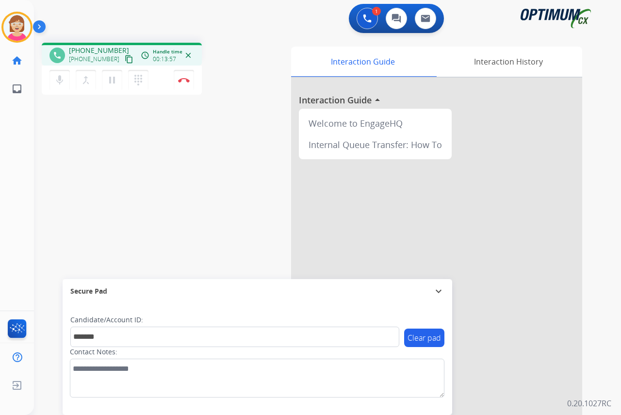
click at [16, 146] on div "Leanne Busy Edit Avatar Agent: Leanne Routing Profile: OCX Training home Home H…" at bounding box center [17, 207] width 34 height 415
click at [112, 81] on mat-icon "pause" at bounding box center [112, 80] width 12 height 12
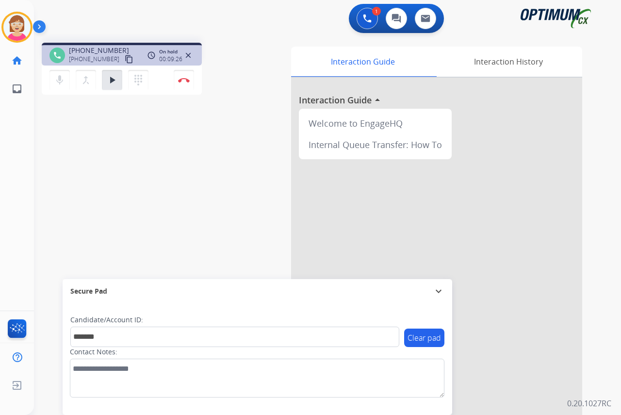
click at [19, 167] on div "Leanne Busy Edit Avatar Agent: Leanne Routing Profile: OCX Training home Home H…" at bounding box center [17, 207] width 34 height 415
drag, startPoint x: 112, startPoint y: 79, endPoint x: 70, endPoint y: 89, distance: 42.4
click at [111, 79] on mat-icon "play_arrow" at bounding box center [112, 80] width 12 height 12
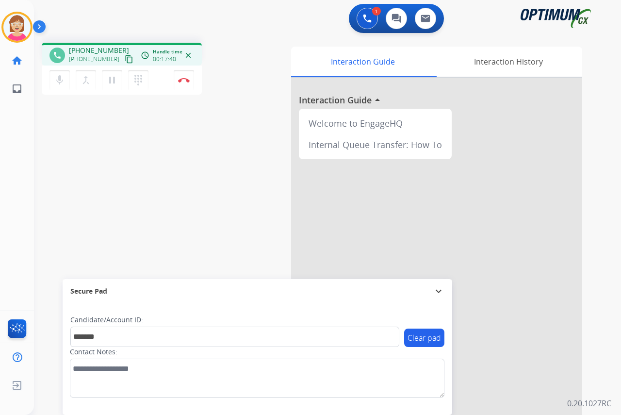
click at [16, 169] on div "Leanne Busy Edit Avatar Agent: Leanne Routing Profile: OCX Training home Home H…" at bounding box center [17, 207] width 34 height 415
click at [184, 79] on img at bounding box center [184, 80] width 12 height 5
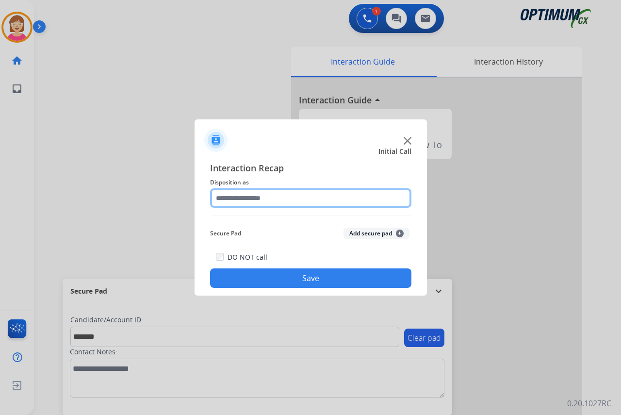
drag, startPoint x: 224, startPoint y: 196, endPoint x: 233, endPoint y: 202, distance: 10.6
click at [226, 198] on input "text" at bounding box center [310, 197] width 201 height 19
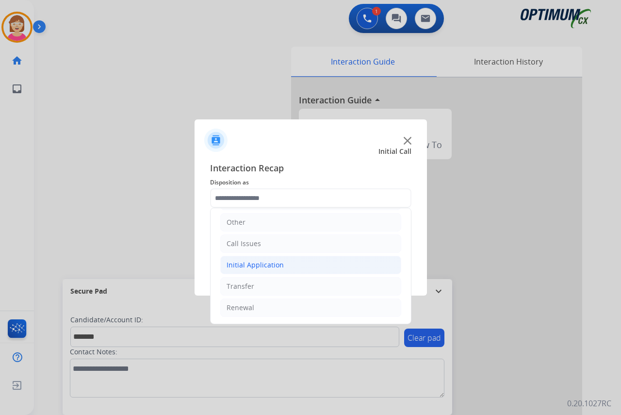
click at [248, 260] on div "Initial Application" at bounding box center [255, 265] width 57 height 10
click at [275, 286] on div "Credential Resend (Initial application)" at bounding box center [307, 286] width 123 height 10
type input "**********"
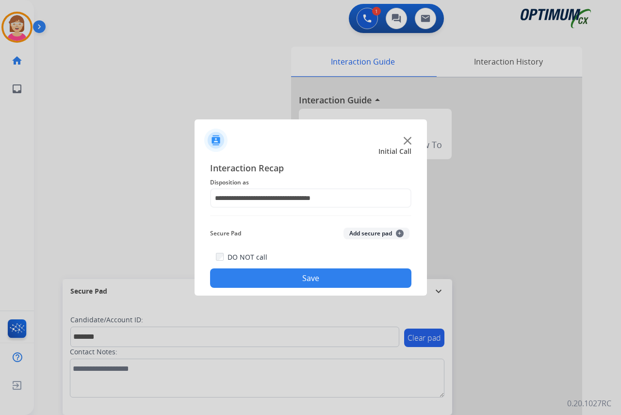
click at [399, 233] on span "+" at bounding box center [400, 233] width 8 height 8
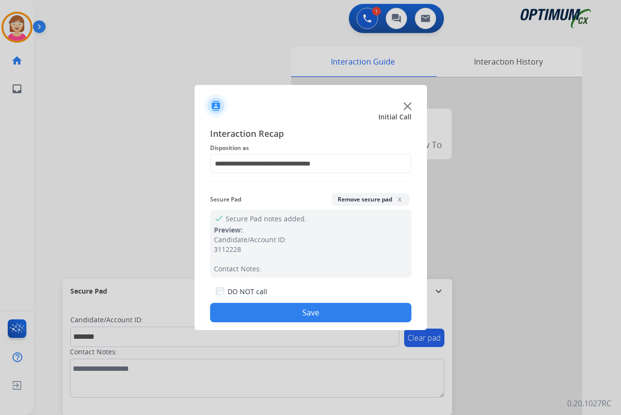
click at [273, 312] on button "Save" at bounding box center [310, 312] width 201 height 19
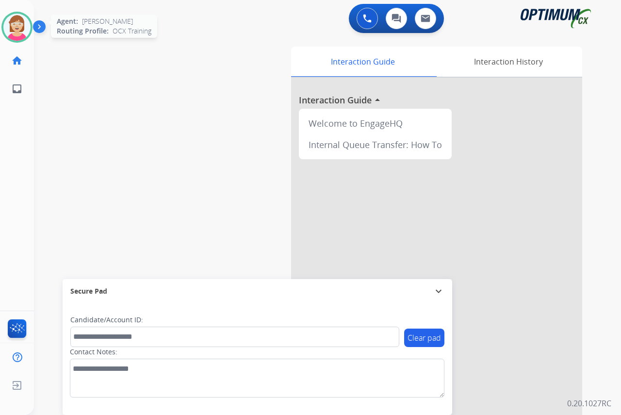
click at [24, 22] on img at bounding box center [16, 27] width 27 height 27
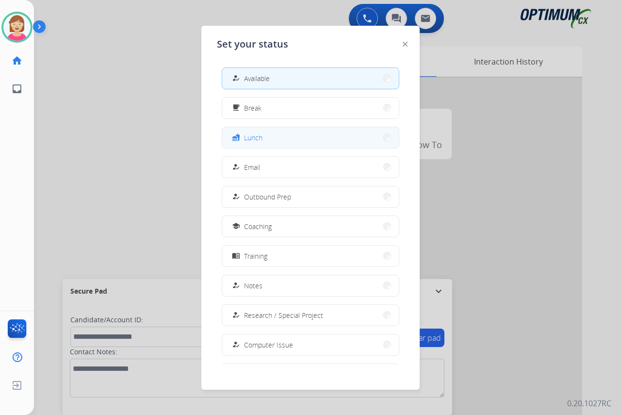
click at [272, 137] on button "fastfood Lunch" at bounding box center [310, 137] width 177 height 21
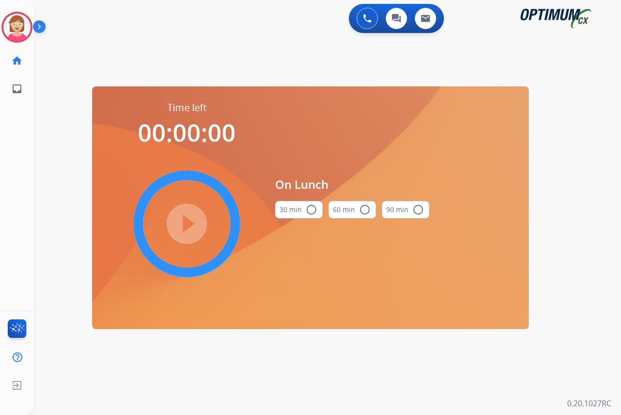
click at [309, 210] on mat-icon "radio_button_unchecked" at bounding box center [312, 210] width 12 height 12
click at [187, 224] on mat-icon "play_circle_filled" at bounding box center [187, 224] width 12 height 12
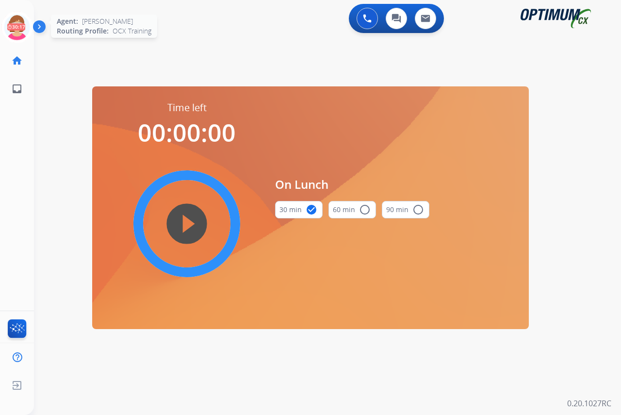
click at [16, 17] on icon at bounding box center [17, 28] width 32 height 32
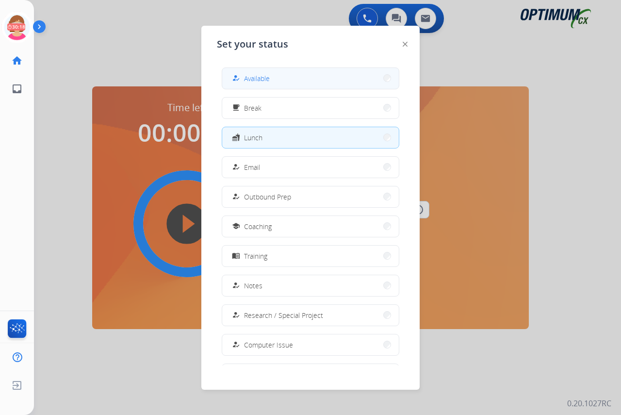
click at [253, 78] on span "Available" at bounding box center [257, 78] width 26 height 10
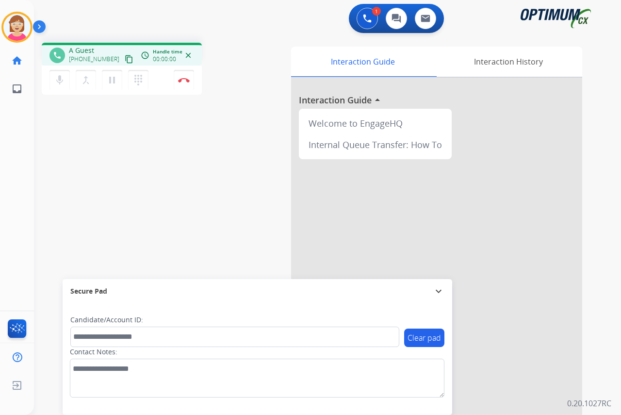
drag, startPoint x: 26, startPoint y: 152, endPoint x: 19, endPoint y: 152, distance: 6.8
click at [25, 152] on div "Leanne Busy Edit Avatar Agent: Leanne Routing Profile: OCX Training home Home H…" at bounding box center [17, 207] width 34 height 415
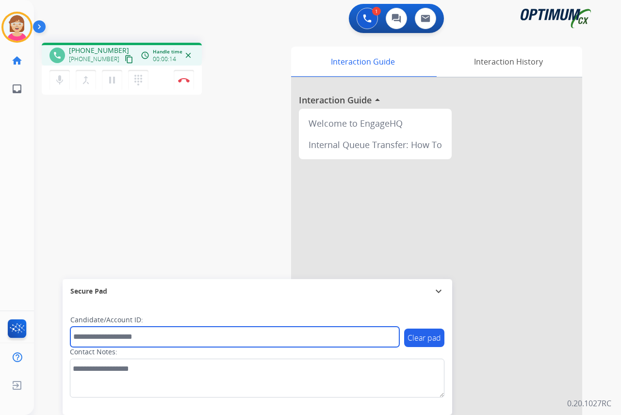
click at [97, 338] on input "text" at bounding box center [234, 336] width 329 height 20
click at [87, 339] on input "text" at bounding box center [234, 336] width 329 height 20
type input "*******"
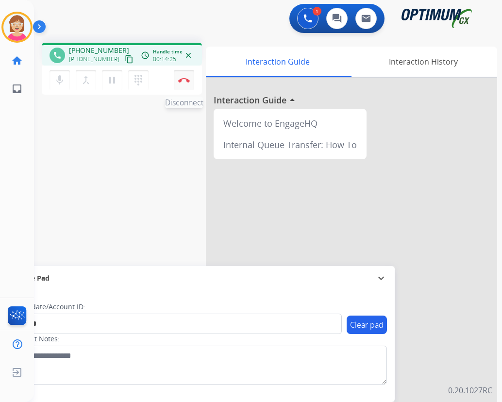
click at [182, 77] on button "Disconnect" at bounding box center [184, 80] width 20 height 20
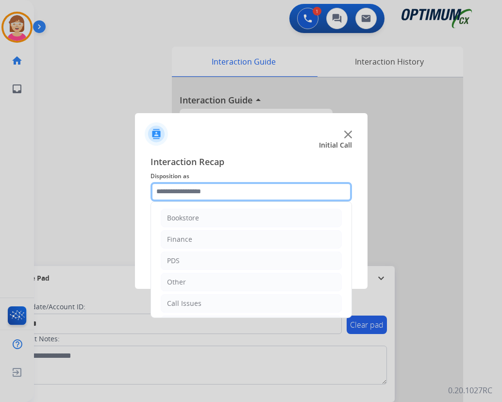
click at [170, 190] on input "text" at bounding box center [250, 191] width 201 height 19
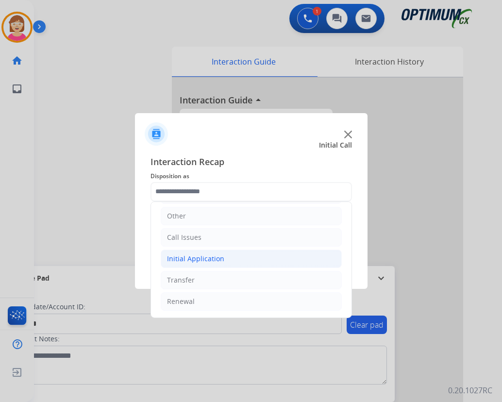
click at [190, 259] on div "Initial Application" at bounding box center [195, 259] width 57 height 10
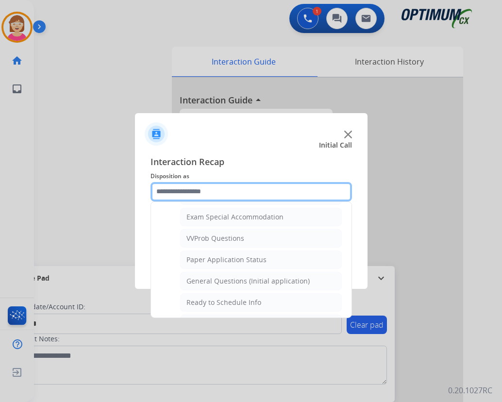
scroll to position [502, 0]
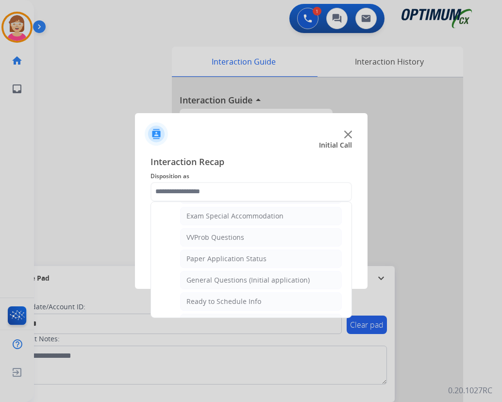
drag, startPoint x: 226, startPoint y: 278, endPoint x: 239, endPoint y: 270, distance: 15.5
click at [226, 277] on div "General Questions (Initial application)" at bounding box center [247, 280] width 123 height 10
type input "**********"
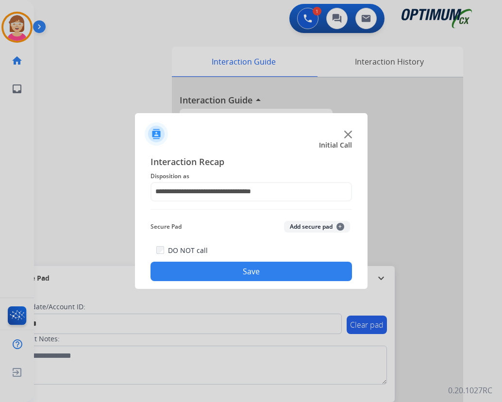
click at [340, 224] on span "+" at bounding box center [340, 227] width 8 height 8
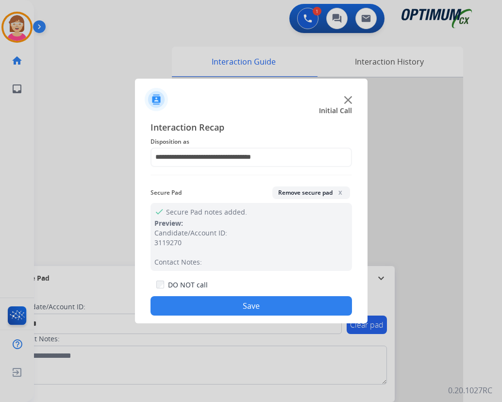
click at [214, 302] on button "Save" at bounding box center [250, 305] width 201 height 19
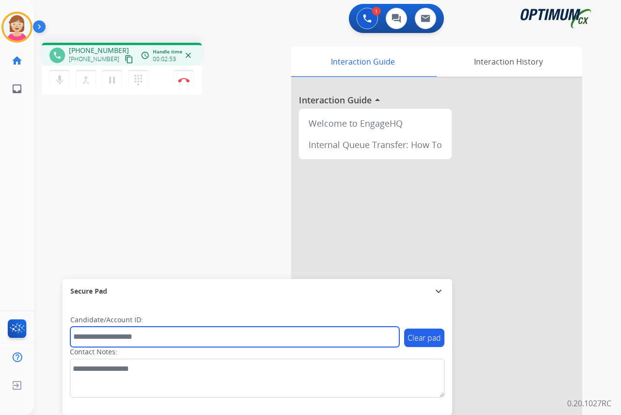
click at [89, 334] on input "text" at bounding box center [234, 336] width 329 height 20
drag, startPoint x: 95, startPoint y: 338, endPoint x: 63, endPoint y: 339, distance: 32.0
click at [63, 339] on div "Clear pad Candidate/Account ID: *** Contact Notes:" at bounding box center [257, 359] width 389 height 112
type input "*"
drag, startPoint x: 88, startPoint y: 337, endPoint x: 76, endPoint y: 329, distance: 14.6
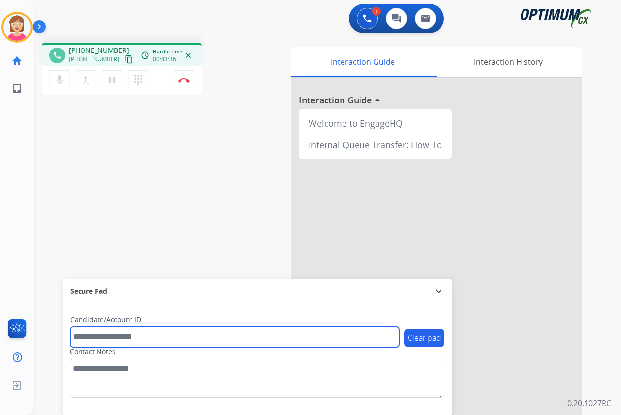
click at [87, 336] on input "text" at bounding box center [234, 336] width 329 height 20
click at [91, 342] on input "text" at bounding box center [234, 336] width 329 height 20
type input "*******"
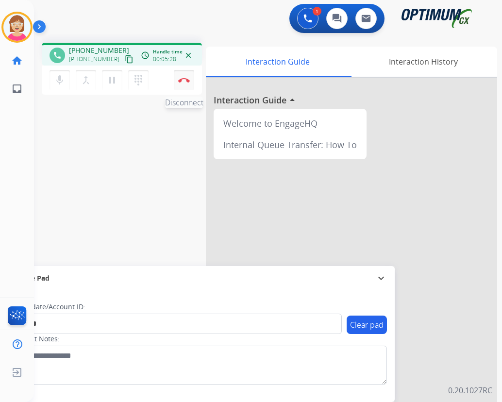
click at [183, 80] on img at bounding box center [184, 80] width 12 height 5
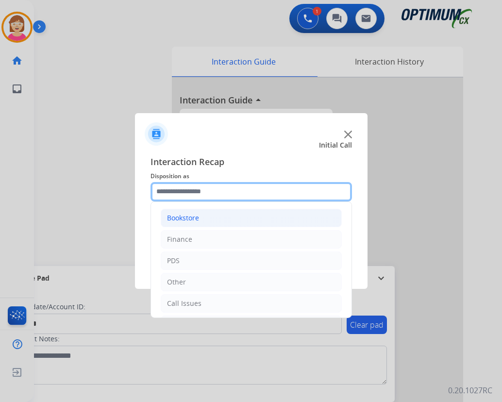
drag, startPoint x: 181, startPoint y: 188, endPoint x: 193, endPoint y: 219, distance: 33.0
click at [179, 190] on input "text" at bounding box center [250, 191] width 201 height 19
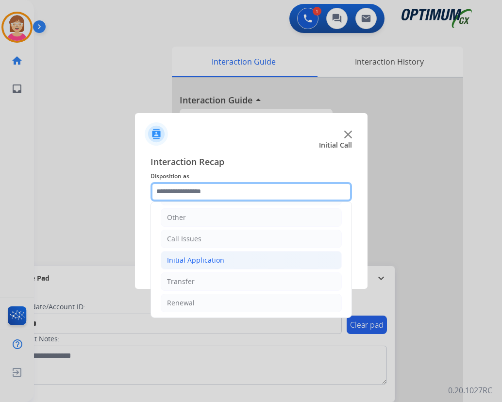
scroll to position [66, 0]
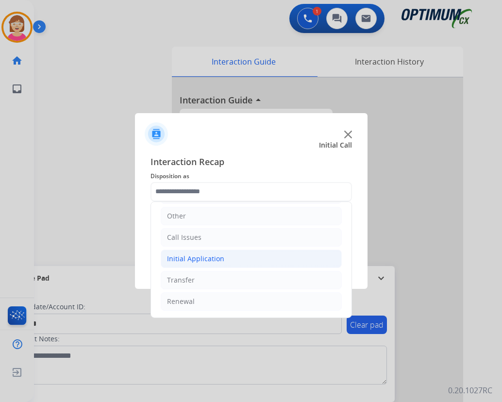
click at [199, 258] on div "Initial Application" at bounding box center [195, 259] width 57 height 10
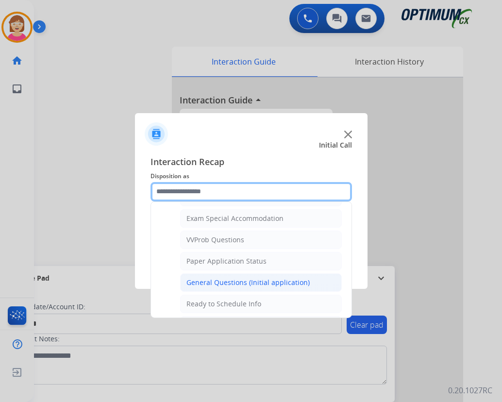
scroll to position [502, 0]
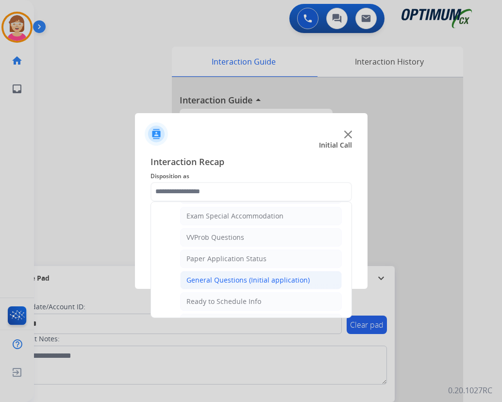
click at [222, 277] on div "General Questions (Initial application)" at bounding box center [247, 280] width 123 height 10
type input "**********"
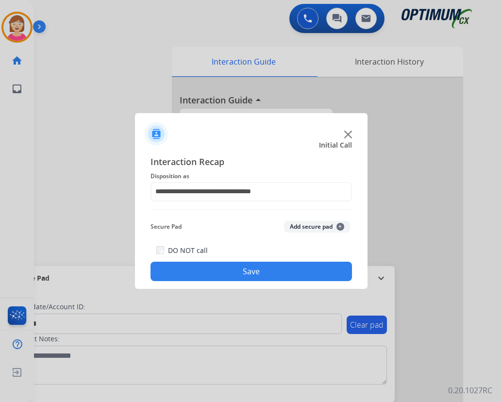
click at [339, 224] on span "+" at bounding box center [340, 227] width 8 height 8
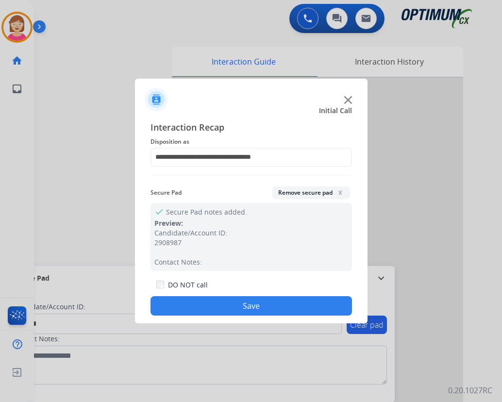
click at [192, 299] on button "Save" at bounding box center [250, 305] width 201 height 19
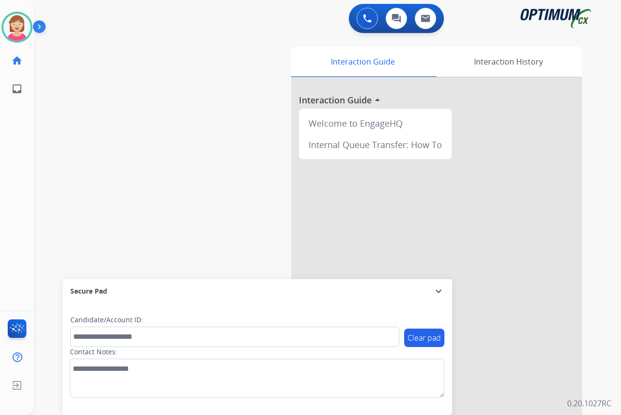
click at [22, 182] on div "Leanne Available Edit Avatar Agent: Leanne Routing Profile: OCX Training home H…" at bounding box center [17, 207] width 34 height 415
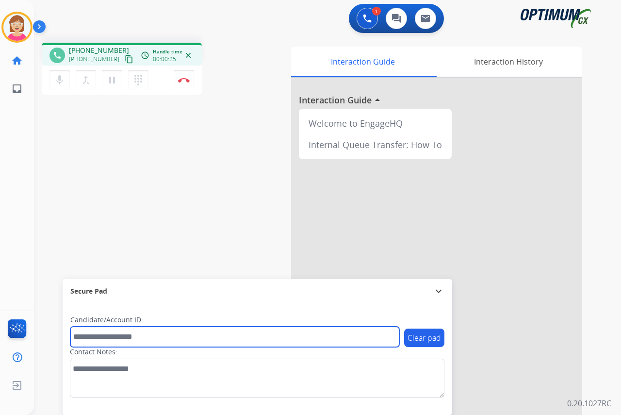
click at [95, 339] on input "text" at bounding box center [234, 336] width 329 height 20
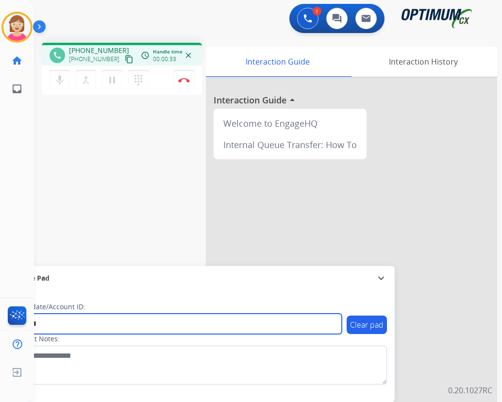
type input "*******"
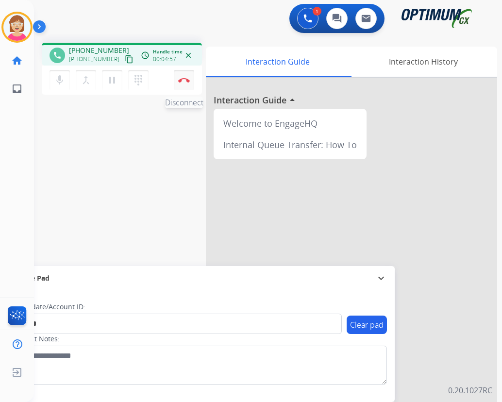
click at [183, 80] on img at bounding box center [184, 80] width 12 height 5
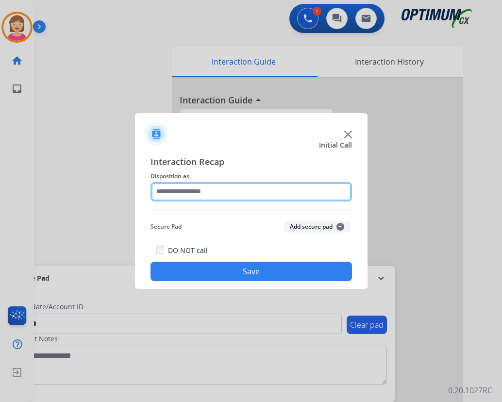
click at [169, 192] on input "text" at bounding box center [250, 191] width 201 height 19
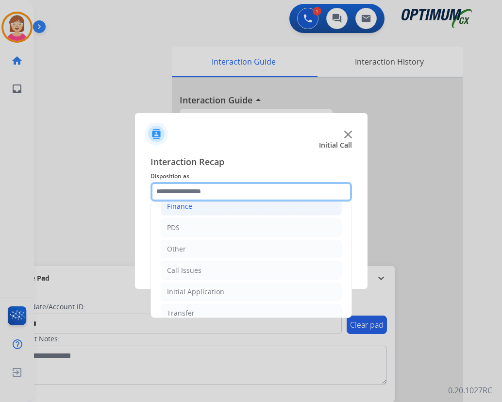
scroll to position [66, 0]
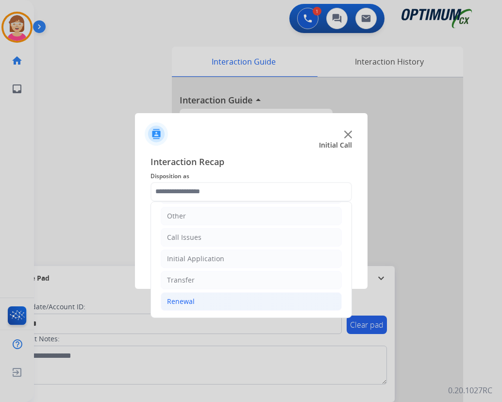
click at [184, 302] on div "Renewal" at bounding box center [181, 301] width 28 height 10
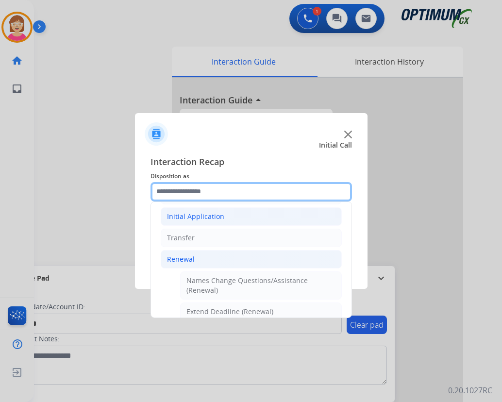
scroll to position [260, 0]
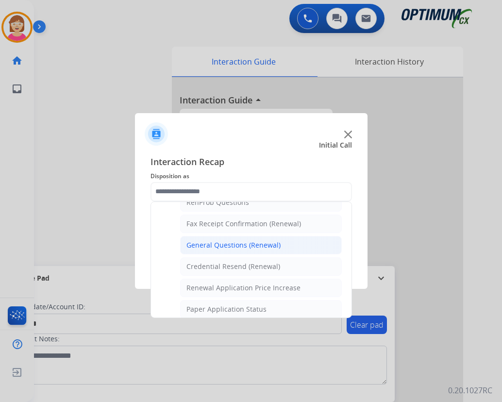
click at [220, 243] on div "General Questions (Renewal)" at bounding box center [233, 245] width 94 height 10
type input "**********"
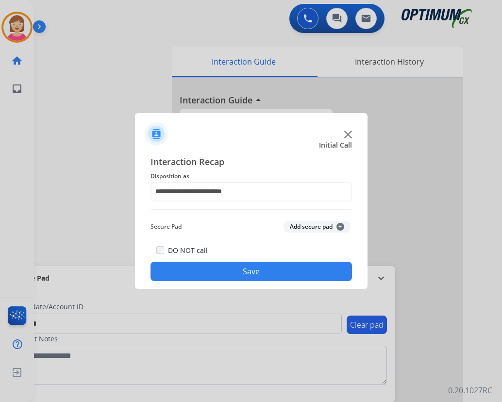
click at [341, 227] on span "+" at bounding box center [340, 227] width 8 height 8
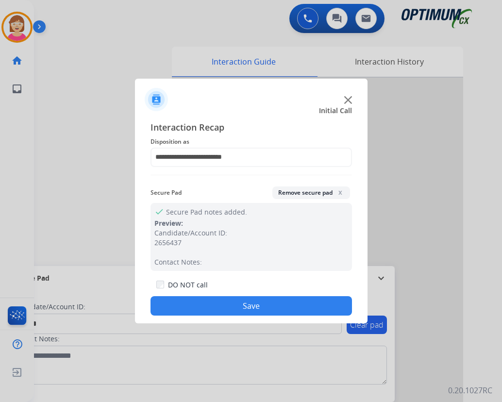
click at [206, 307] on button "Save" at bounding box center [250, 305] width 201 height 19
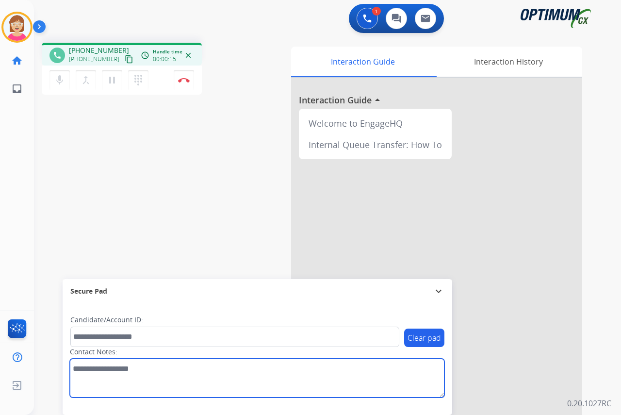
click at [81, 371] on textarea at bounding box center [257, 377] width 374 height 39
type textarea "****"
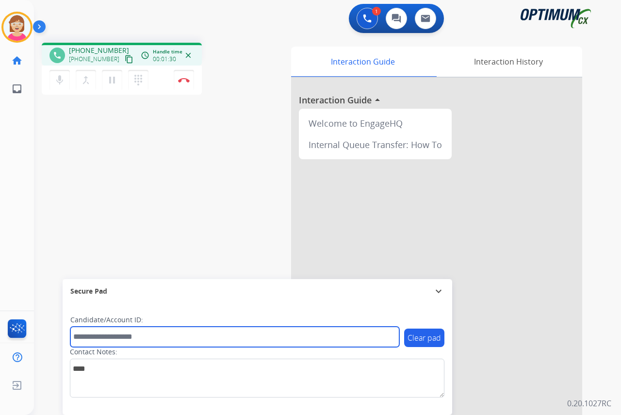
click at [97, 337] on input "text" at bounding box center [234, 336] width 329 height 20
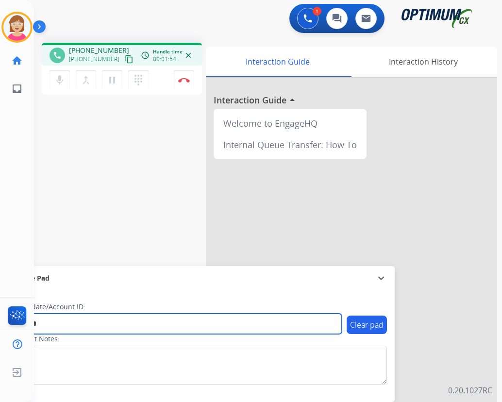
type input "*******"
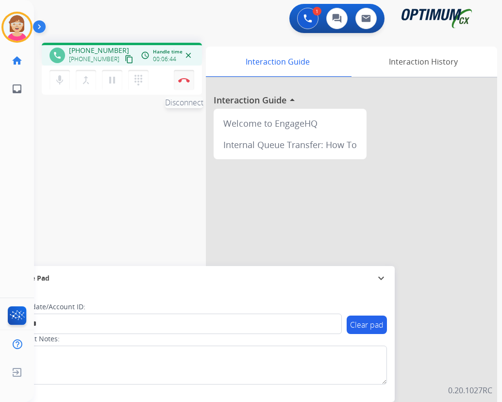
click at [184, 78] on img at bounding box center [184, 80] width 12 height 5
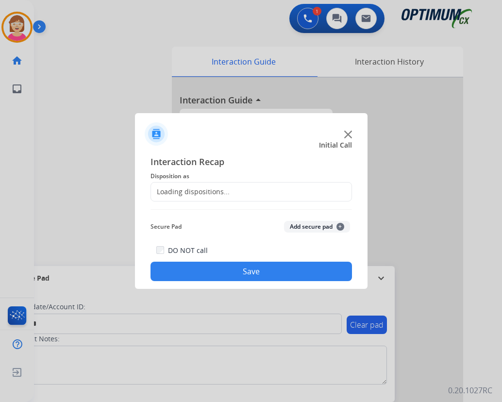
click at [184, 79] on div at bounding box center [251, 201] width 502 height 402
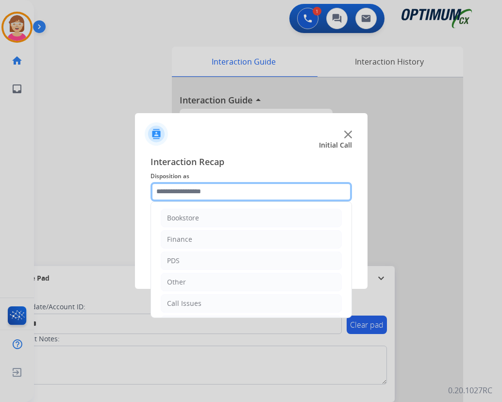
drag, startPoint x: 174, startPoint y: 186, endPoint x: 181, endPoint y: 191, distance: 8.5
click at [174, 187] on input "text" at bounding box center [250, 191] width 201 height 19
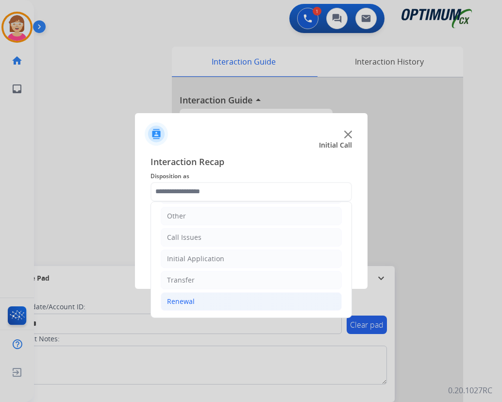
click at [183, 302] on div "Renewal" at bounding box center [181, 301] width 28 height 10
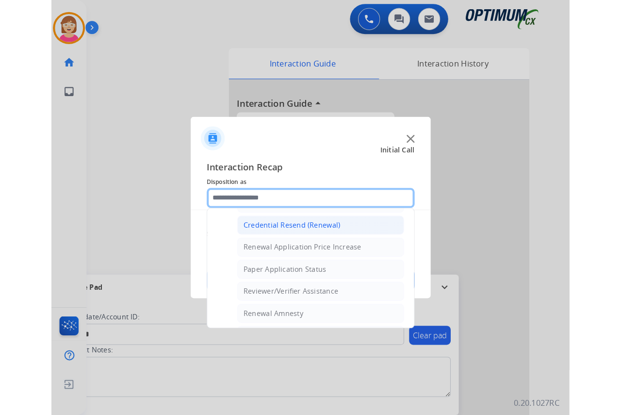
scroll to position [260, 0]
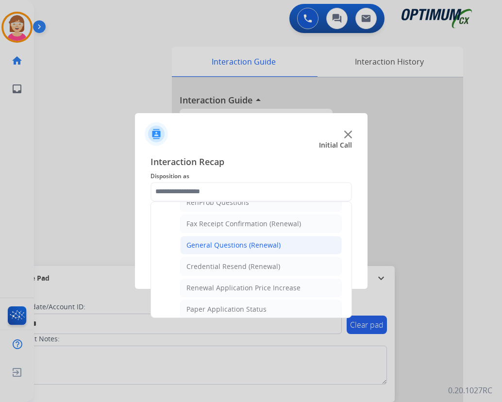
click at [214, 247] on div "General Questions (Renewal)" at bounding box center [233, 245] width 94 height 10
type input "**********"
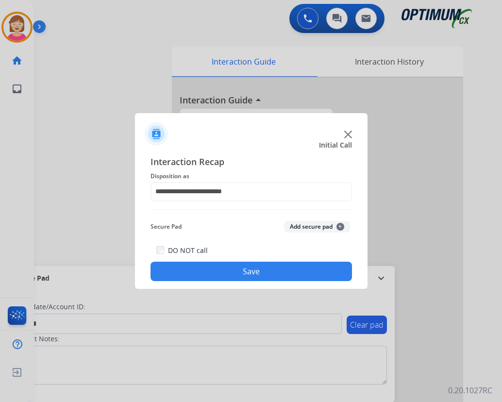
click at [340, 227] on span "+" at bounding box center [340, 227] width 8 height 8
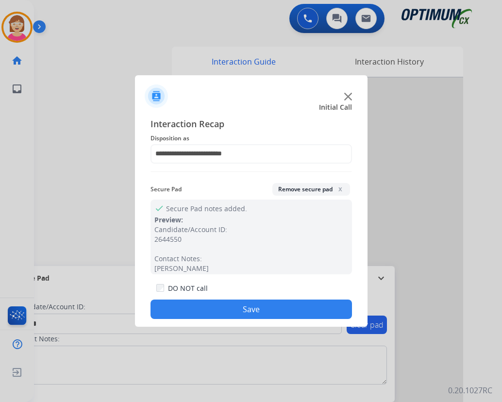
click at [230, 306] on button "Save" at bounding box center [250, 308] width 201 height 19
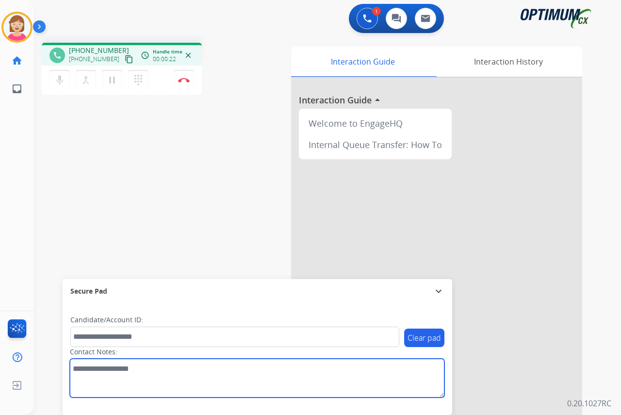
click at [78, 371] on textarea at bounding box center [257, 377] width 374 height 39
type textarea "*******"
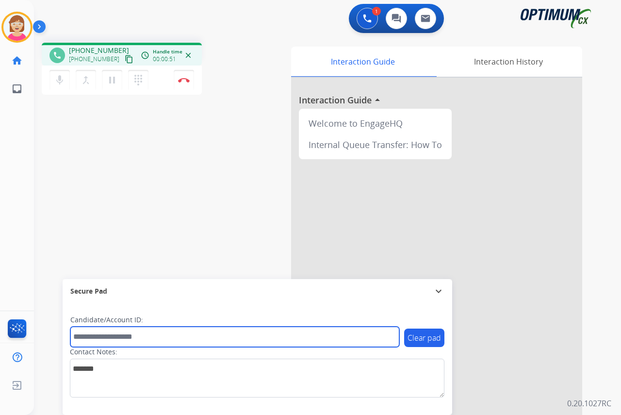
click at [78, 337] on input "text" at bounding box center [234, 336] width 329 height 20
type input "**********"
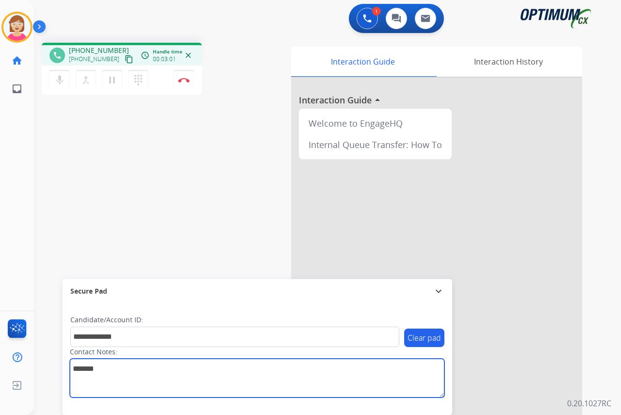
click at [106, 367] on textarea at bounding box center [257, 377] width 374 height 39
type textarea "**********"
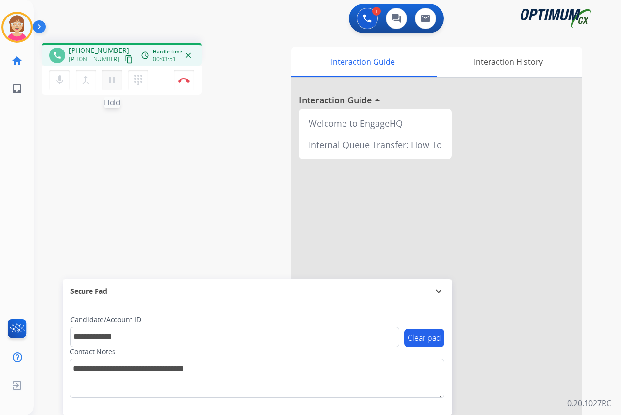
click at [112, 79] on mat-icon "pause" at bounding box center [112, 80] width 12 height 12
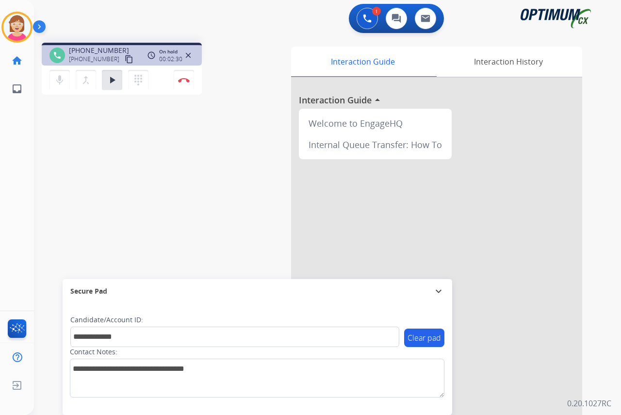
click at [11, 138] on div "Leanne Busy Edit Avatar Agent: Leanne Routing Profile: OCX Training home Home H…" at bounding box center [17, 207] width 34 height 415
click at [113, 78] on mat-icon "play_arrow" at bounding box center [112, 80] width 12 height 12
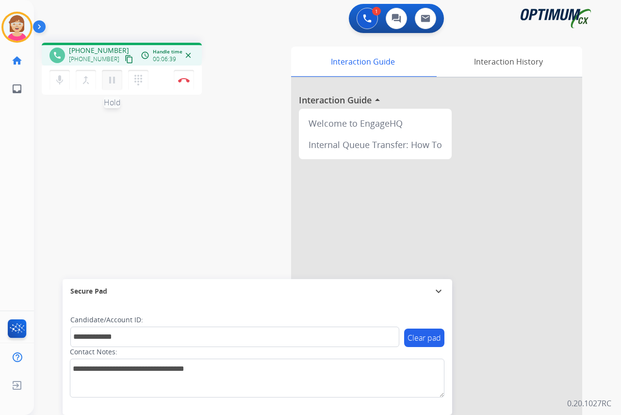
click at [113, 81] on mat-icon "pause" at bounding box center [112, 80] width 12 height 12
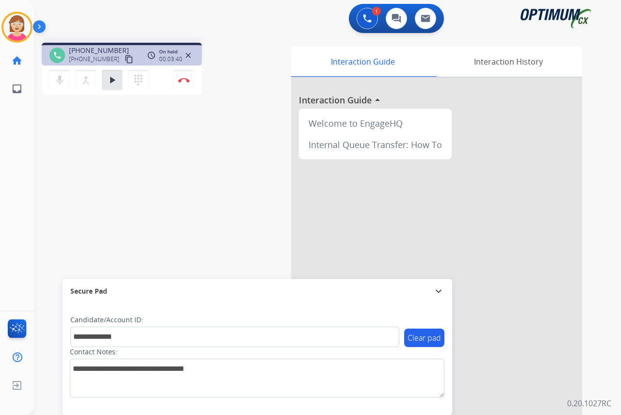
click at [19, 148] on div "Leanne Busy Edit Avatar Agent: Leanne Routing Profile: OCX Training home Home H…" at bounding box center [17, 207] width 34 height 415
click at [114, 79] on mat-icon "play_arrow" at bounding box center [112, 80] width 12 height 12
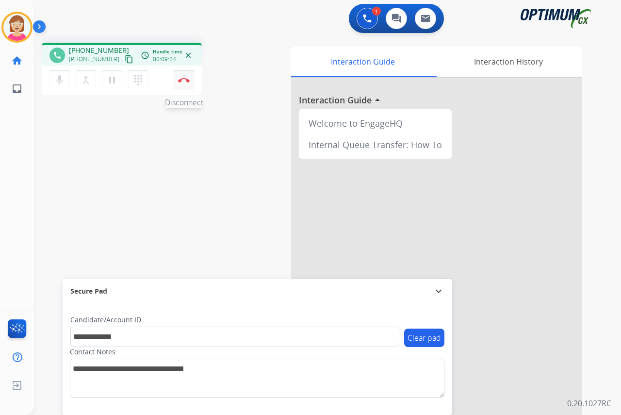
click at [184, 79] on img at bounding box center [184, 80] width 12 height 5
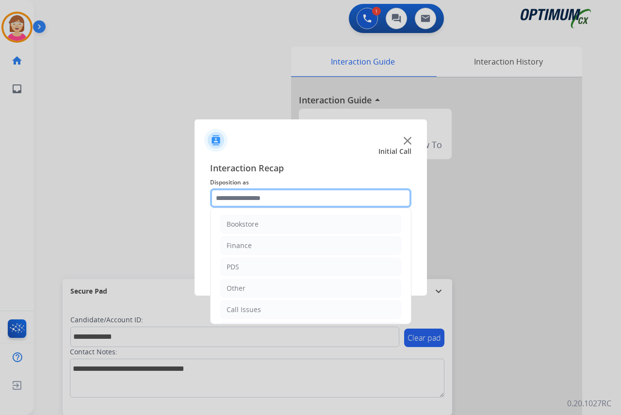
click at [224, 198] on input "text" at bounding box center [310, 197] width 201 height 19
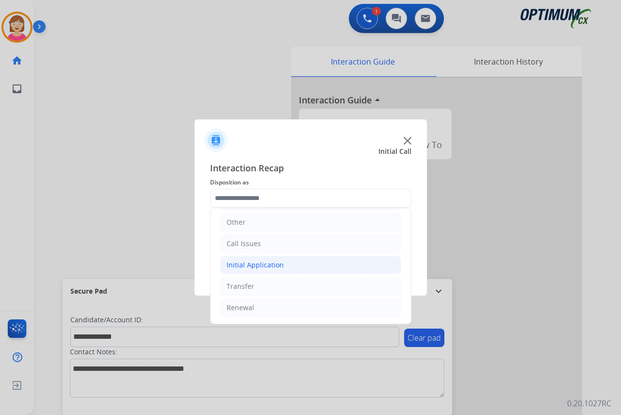
click at [253, 266] on div "Initial Application" at bounding box center [255, 265] width 57 height 10
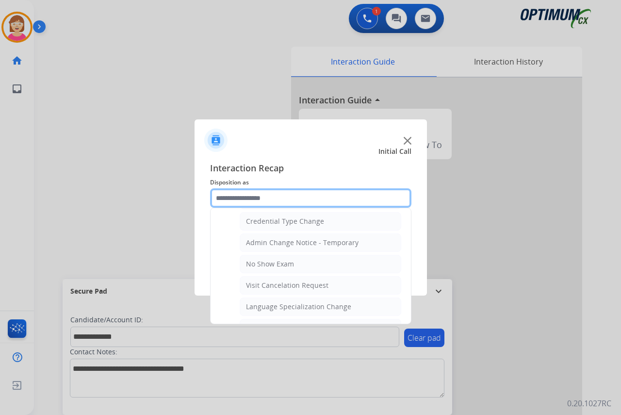
scroll to position [405, 0]
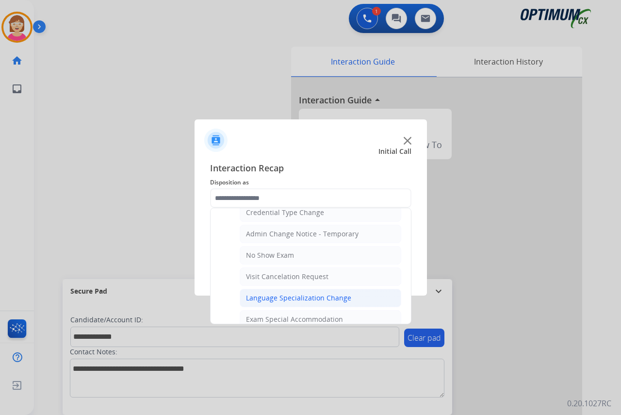
click at [275, 296] on div "Language Specialization Change" at bounding box center [298, 298] width 105 height 10
type input "**********"
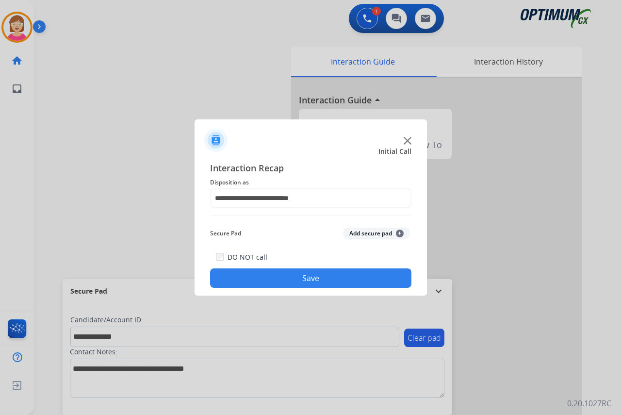
click at [400, 228] on button "Add secure pad +" at bounding box center [376, 233] width 66 height 12
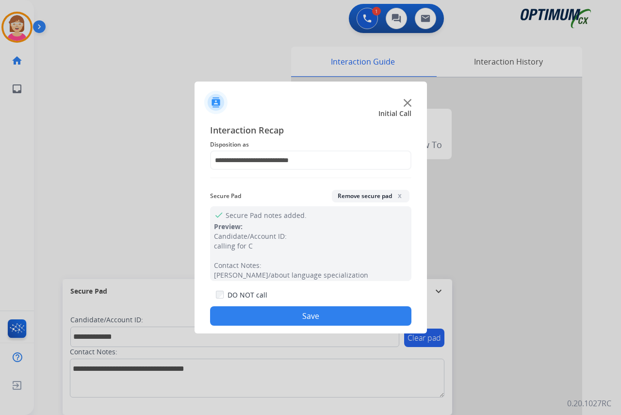
click at [236, 312] on button "Save" at bounding box center [310, 315] width 201 height 19
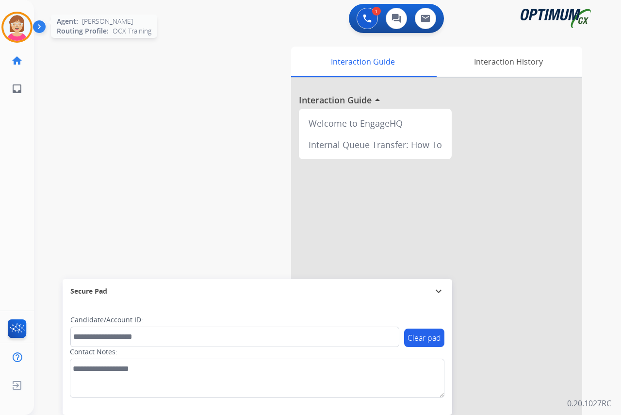
click at [14, 27] on img at bounding box center [16, 27] width 27 height 27
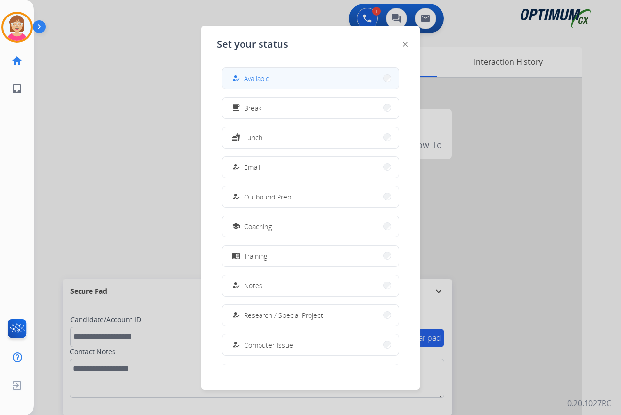
click at [253, 77] on span "Available" at bounding box center [257, 78] width 26 height 10
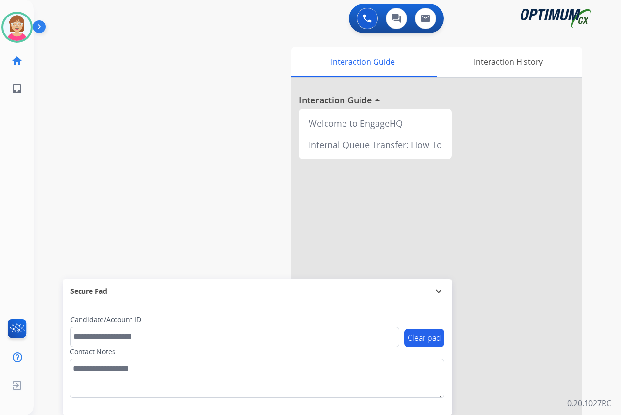
click at [10, 170] on div "Leanne Available Edit Avatar Agent: Leanne Routing Profile: OCX Training home H…" at bounding box center [17, 207] width 34 height 415
click at [511, 61] on div "Interaction History" at bounding box center [508, 62] width 148 height 30
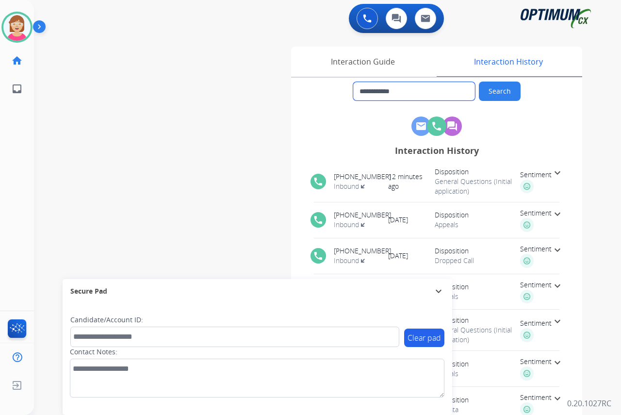
drag, startPoint x: 418, startPoint y: 92, endPoint x: 369, endPoint y: 90, distance: 49.0
click at [363, 91] on input "**********" at bounding box center [414, 91] width 122 height 18
drag, startPoint x: 356, startPoint y: 60, endPoint x: 344, endPoint y: 76, distance: 19.4
click at [355, 61] on div "Interaction Guide" at bounding box center [362, 62] width 143 height 30
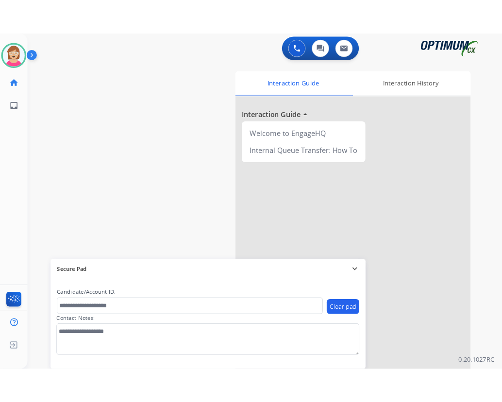
scroll to position [25, 0]
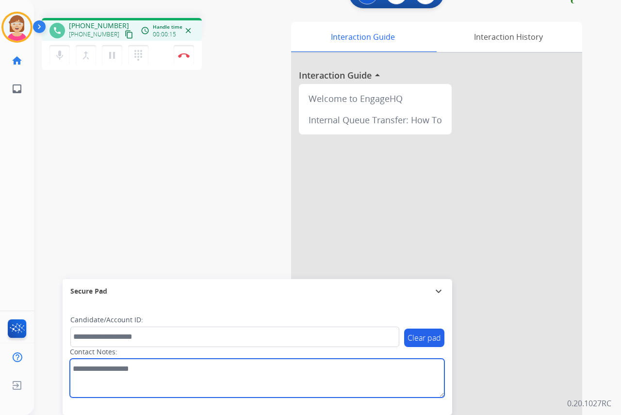
click at [74, 370] on textarea at bounding box center [257, 377] width 374 height 39
type textarea "*********"
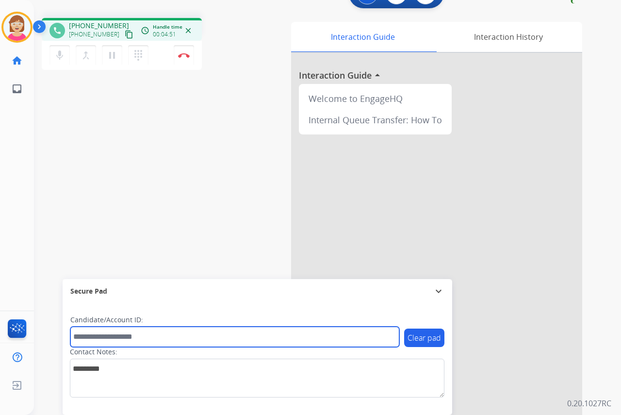
click at [84, 339] on input "text" at bounding box center [234, 336] width 329 height 20
paste input "*******"
type input "*******"
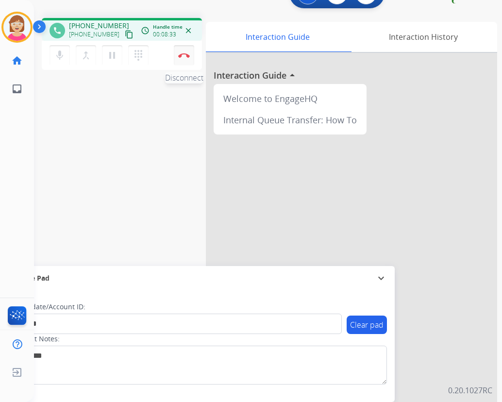
click at [183, 54] on img at bounding box center [184, 55] width 12 height 5
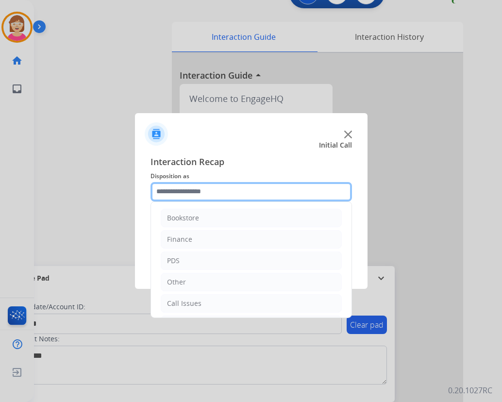
click at [188, 189] on input "text" at bounding box center [250, 191] width 201 height 19
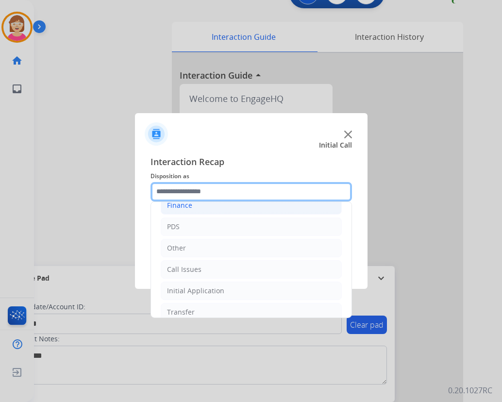
scroll to position [17, 0]
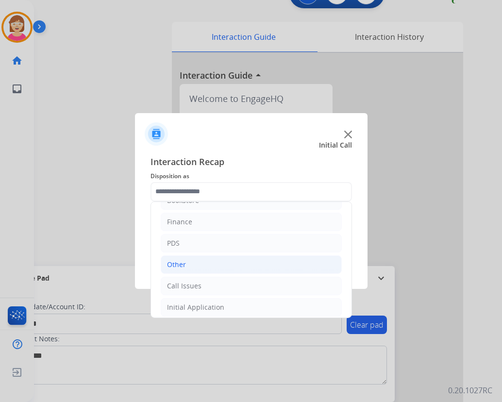
click at [183, 261] on div "Other" at bounding box center [176, 264] width 19 height 10
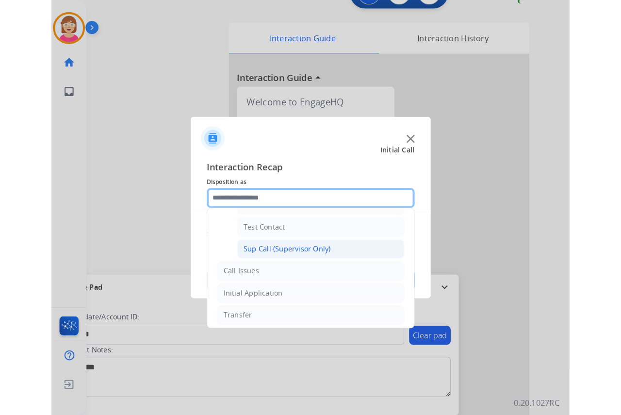
scroll to position [163, 0]
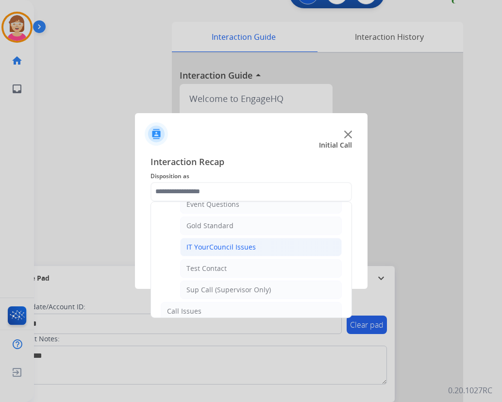
click at [217, 248] on div "IT YourCouncil Issues" at bounding box center [220, 247] width 69 height 10
type input "**********"
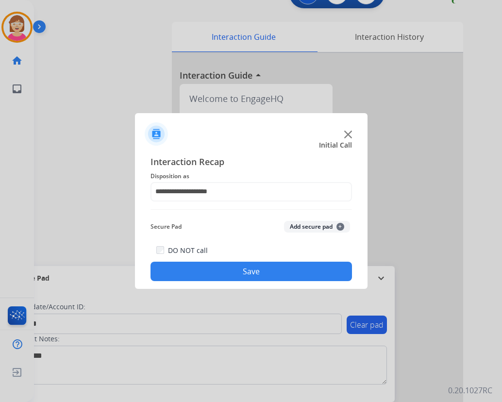
click at [340, 225] on span "+" at bounding box center [340, 227] width 8 height 8
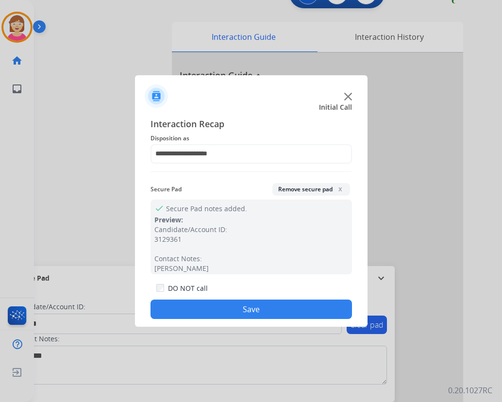
click at [199, 303] on button "Save" at bounding box center [250, 308] width 201 height 19
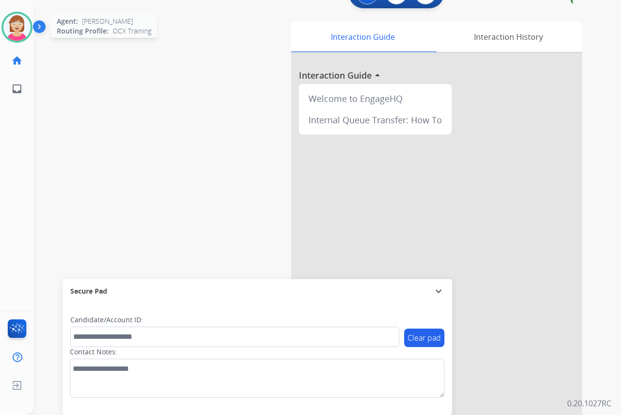
click at [14, 30] on img at bounding box center [16, 27] width 27 height 27
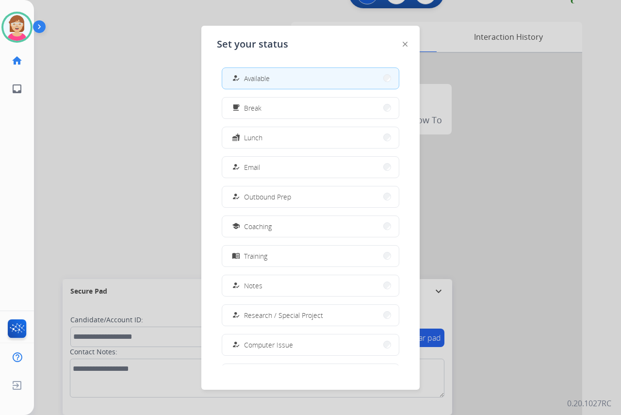
click at [259, 103] on button "free_breakfast Break" at bounding box center [310, 107] width 177 height 21
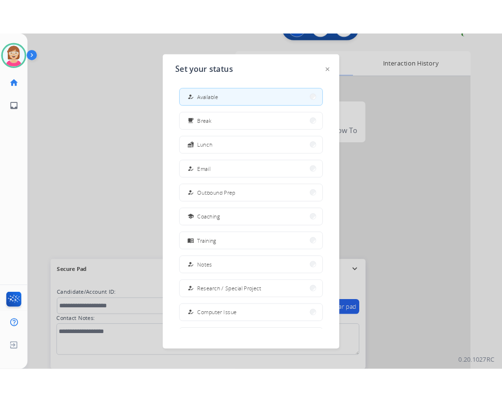
scroll to position [0, 0]
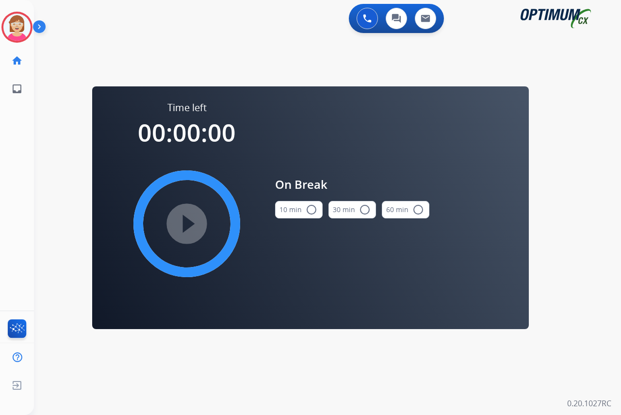
click at [314, 209] on mat-icon "radio_button_unchecked" at bounding box center [312, 210] width 12 height 12
click at [188, 223] on mat-icon "play_circle_filled" at bounding box center [187, 224] width 12 height 12
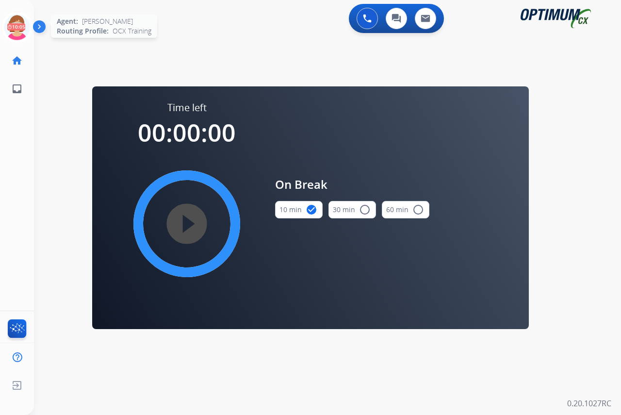
click at [16, 19] on icon at bounding box center [17, 28] width 32 height 32
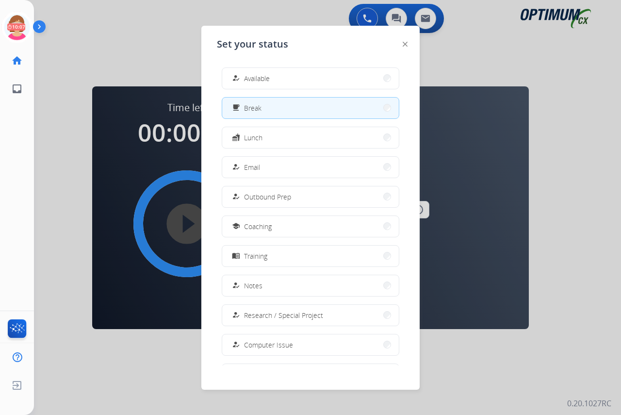
click at [257, 73] on span "Available" at bounding box center [257, 78] width 26 height 10
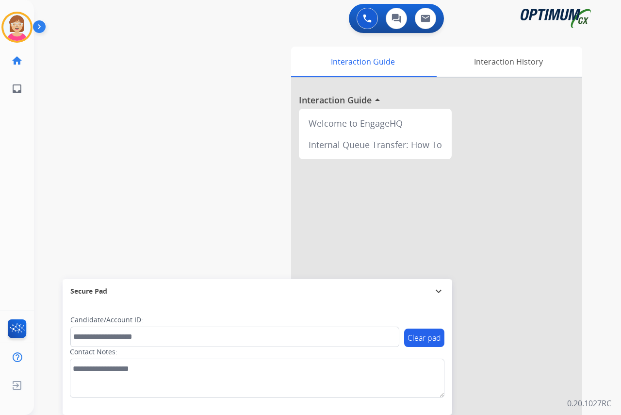
click at [16, 193] on div "Leanne Available Edit Avatar Agent: Leanne Routing Profile: OCX Training home H…" at bounding box center [17, 207] width 34 height 415
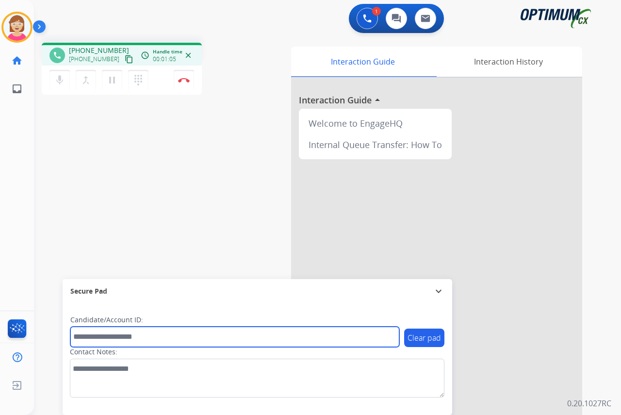
click at [90, 338] on input "text" at bounding box center [234, 336] width 329 height 20
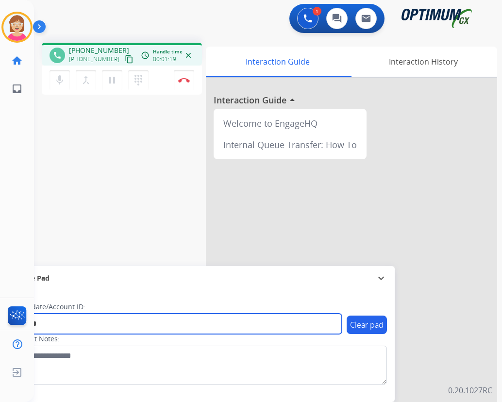
type input "*******"
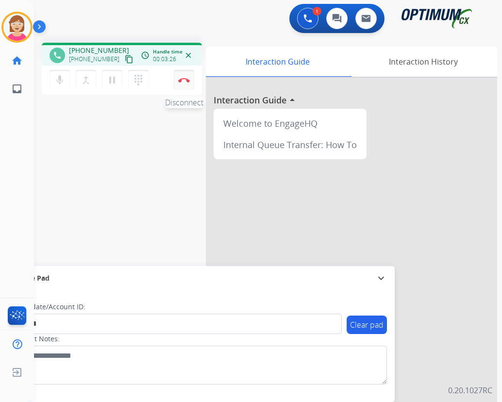
click at [183, 80] on img at bounding box center [184, 80] width 12 height 5
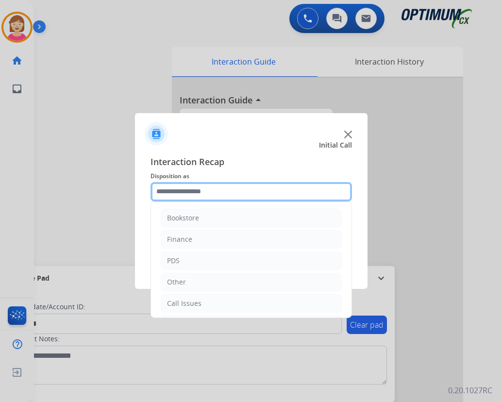
click at [162, 189] on input "text" at bounding box center [250, 191] width 201 height 19
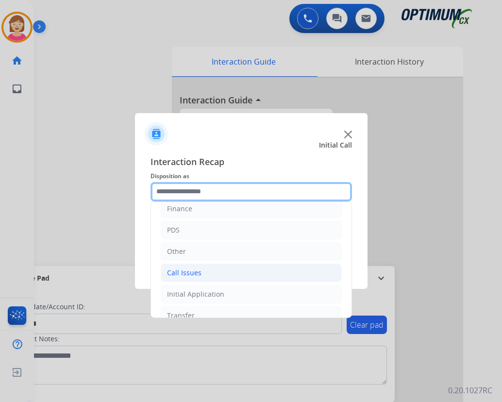
scroll to position [66, 0]
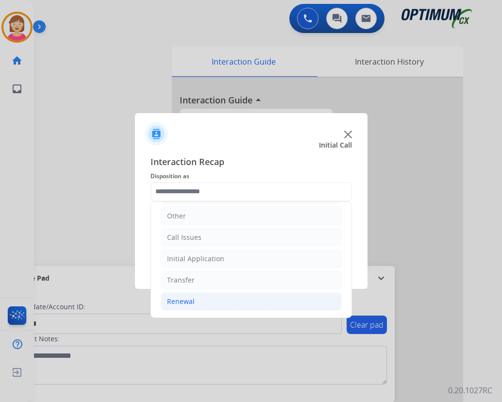
click at [177, 301] on div "Renewal" at bounding box center [181, 301] width 28 height 10
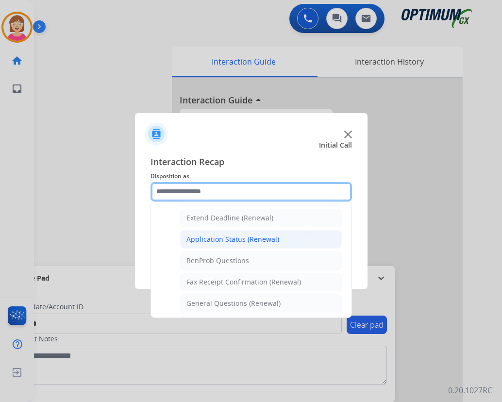
scroll to position [260, 0]
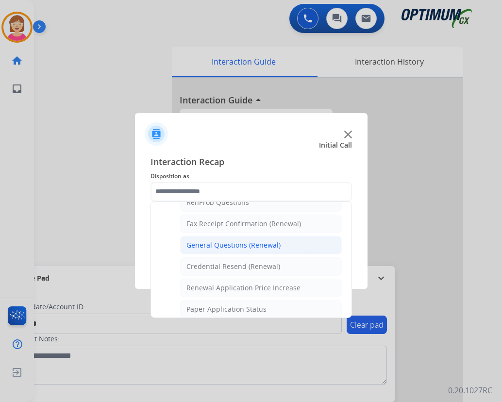
click at [223, 245] on div "General Questions (Renewal)" at bounding box center [233, 245] width 94 height 10
type input "**********"
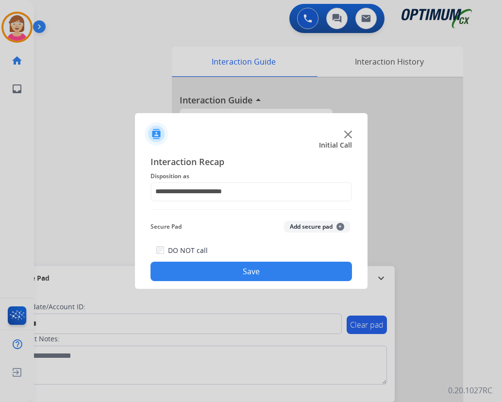
click at [338, 226] on span "+" at bounding box center [340, 227] width 8 height 8
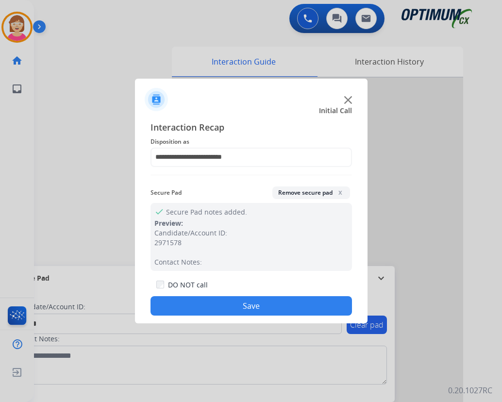
click at [231, 303] on button "Save" at bounding box center [250, 305] width 201 height 19
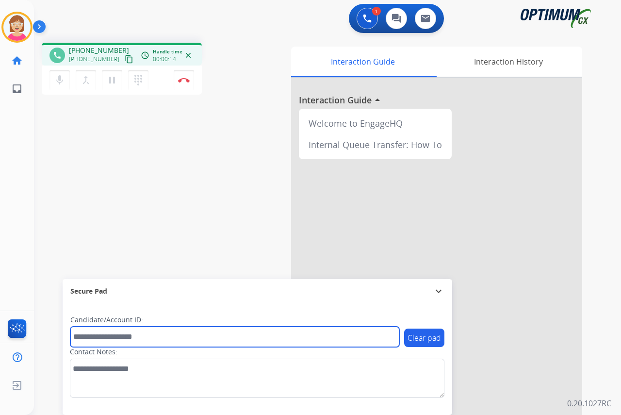
click at [85, 336] on input "text" at bounding box center [234, 336] width 329 height 20
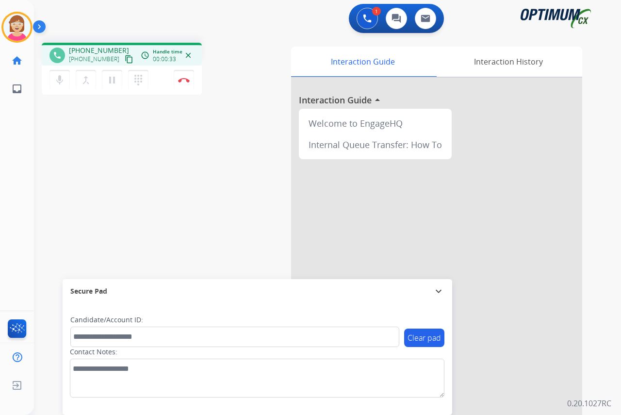
click at [15, 143] on div "Leanne Busy Edit Avatar Agent: Leanne Routing Profile: OCX Training home Home H…" at bounding box center [17, 207] width 34 height 415
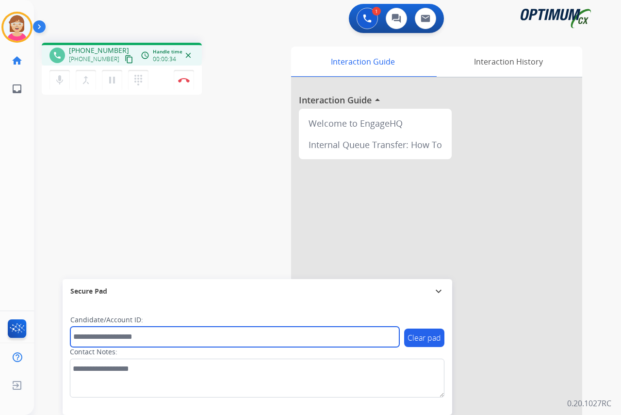
click at [91, 334] on input "text" at bounding box center [234, 336] width 329 height 20
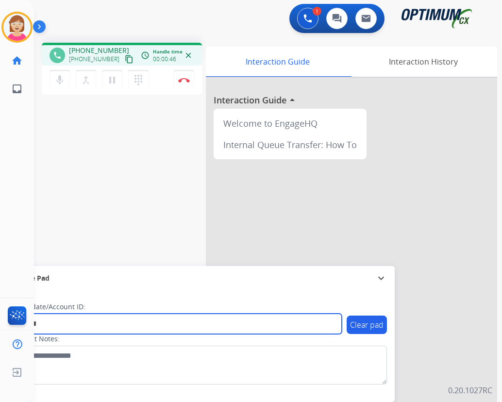
type input "*******"
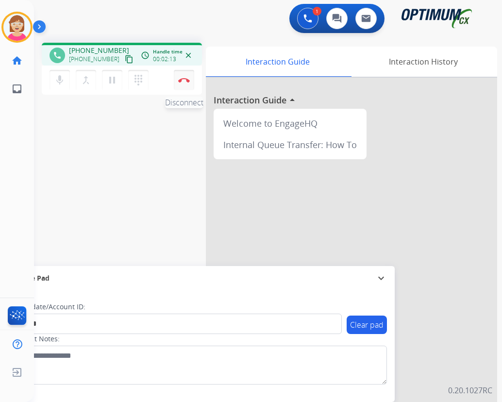
click at [184, 80] on img at bounding box center [184, 80] width 12 height 5
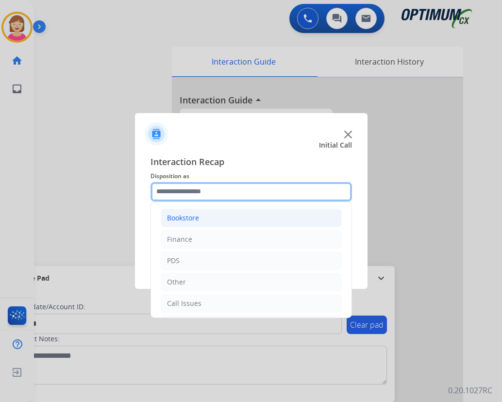
drag, startPoint x: 174, startPoint y: 191, endPoint x: 212, endPoint y: 217, distance: 46.8
click at [174, 191] on input "text" at bounding box center [250, 191] width 201 height 19
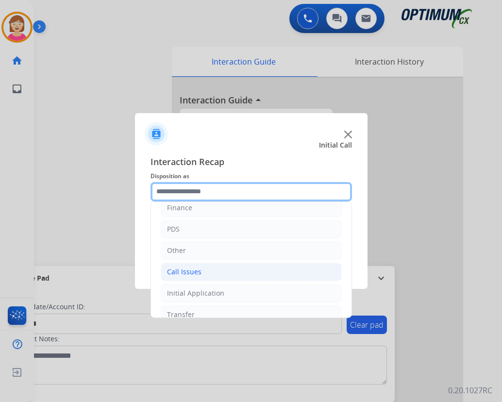
scroll to position [66, 0]
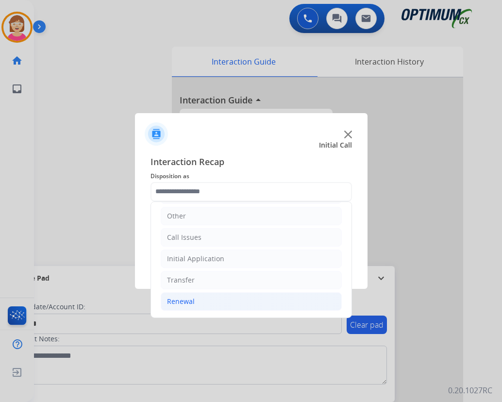
click at [185, 301] on div "Renewal" at bounding box center [181, 301] width 28 height 10
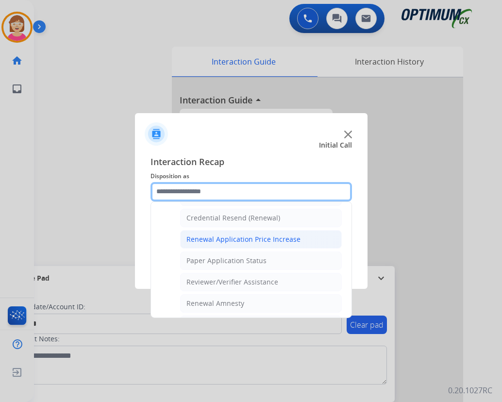
scroll to position [260, 0]
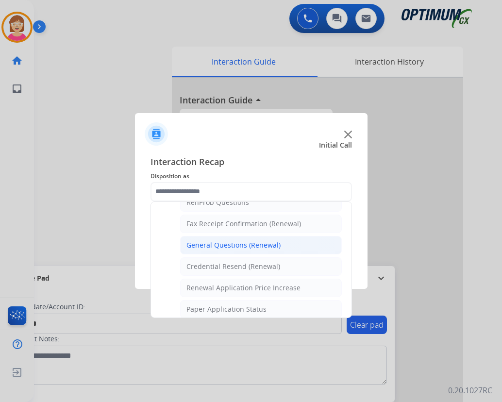
click at [221, 243] on div "General Questions (Renewal)" at bounding box center [233, 245] width 94 height 10
type input "**********"
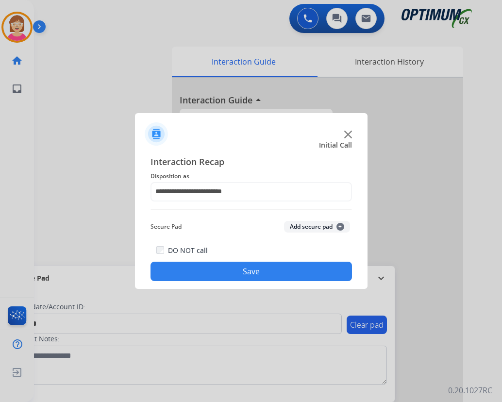
click at [340, 226] on span "+" at bounding box center [340, 227] width 8 height 8
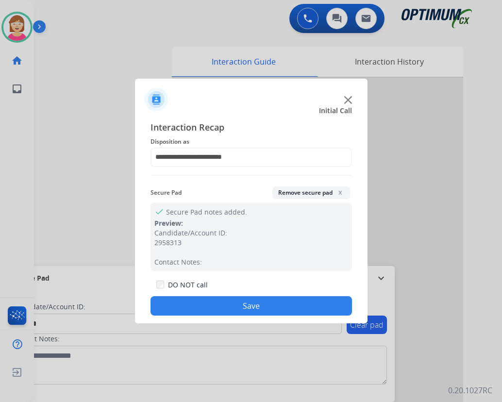
click at [214, 307] on button "Save" at bounding box center [250, 305] width 201 height 19
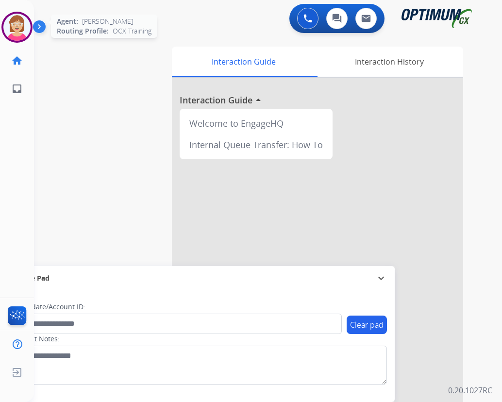
click at [22, 28] on img at bounding box center [16, 27] width 27 height 27
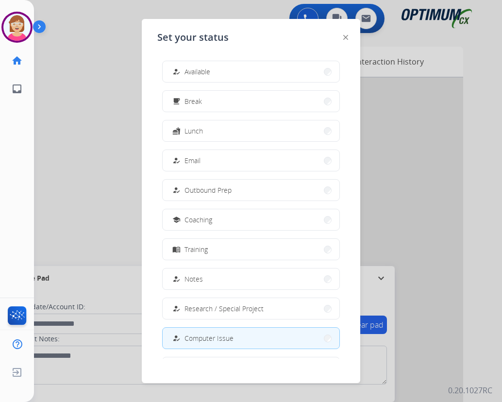
click at [121, 98] on div at bounding box center [251, 201] width 502 height 402
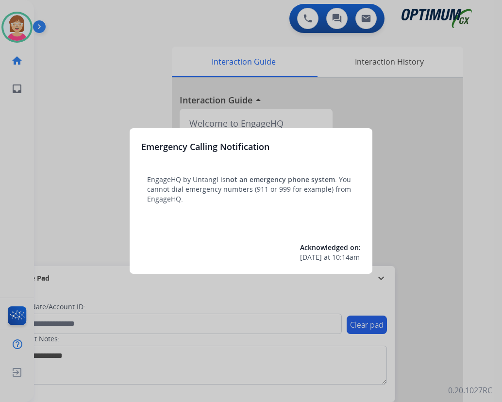
click at [115, 203] on div at bounding box center [251, 201] width 502 height 402
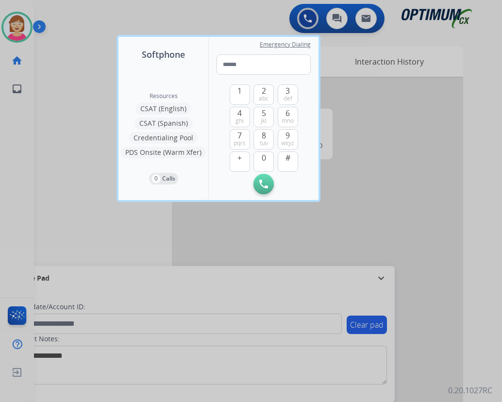
click at [84, 205] on div at bounding box center [251, 201] width 502 height 402
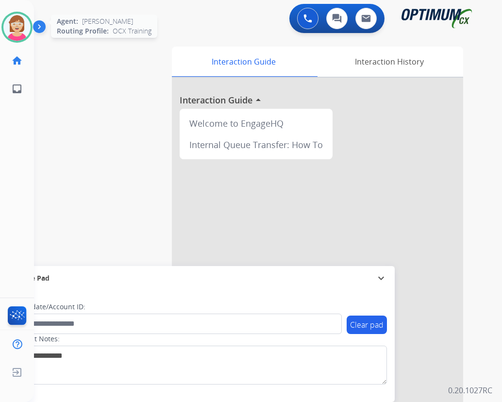
click at [13, 25] on img at bounding box center [16, 27] width 27 height 27
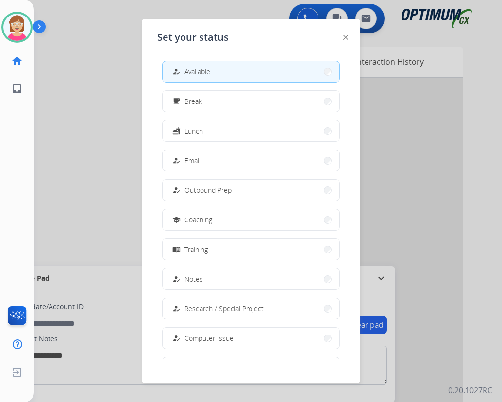
click at [84, 30] on div at bounding box center [251, 201] width 502 height 402
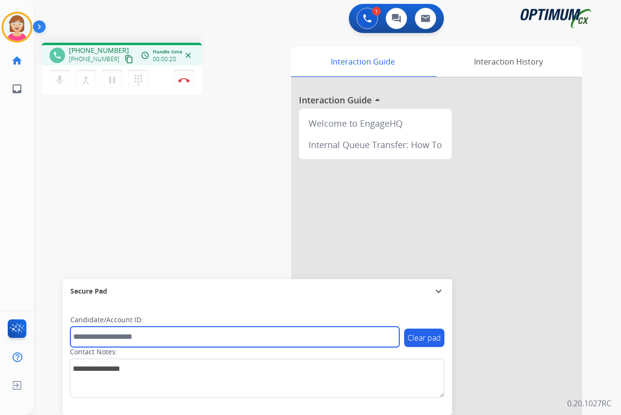
click at [88, 337] on input "text" at bounding box center [234, 336] width 329 height 20
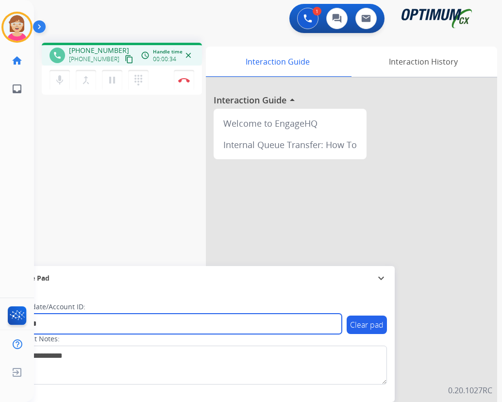
type input "*******"
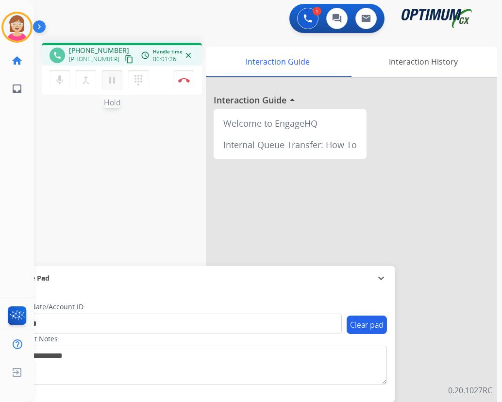
click at [112, 81] on mat-icon "pause" at bounding box center [112, 80] width 12 height 12
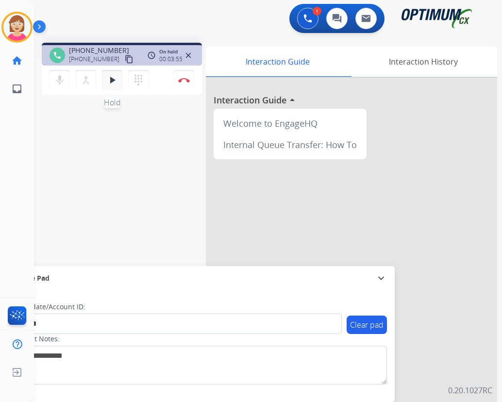
click at [112, 78] on mat-icon "play_arrow" at bounding box center [112, 80] width 12 height 12
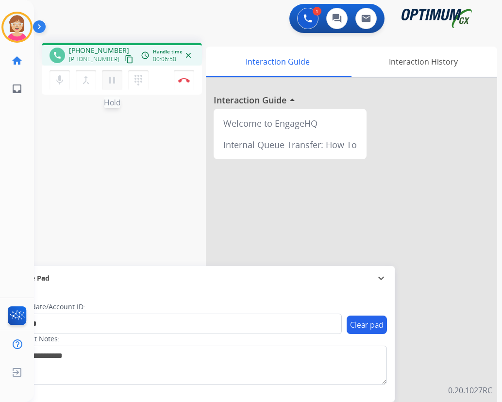
click at [111, 80] on mat-icon "pause" at bounding box center [112, 80] width 12 height 12
click at [111, 79] on mat-icon "play_arrow" at bounding box center [112, 80] width 12 height 12
click at [109, 79] on mat-icon "pause" at bounding box center [112, 80] width 12 height 12
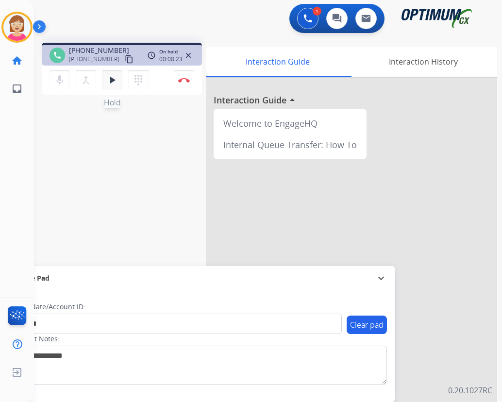
click at [112, 76] on mat-icon "play_arrow" at bounding box center [112, 80] width 12 height 12
click at [113, 80] on mat-icon "pause" at bounding box center [112, 80] width 12 height 12
click at [113, 78] on mat-icon "play_arrow" at bounding box center [112, 80] width 12 height 12
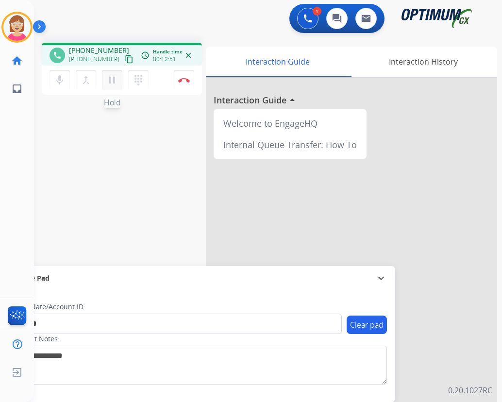
click at [113, 81] on mat-icon "pause" at bounding box center [112, 80] width 12 height 12
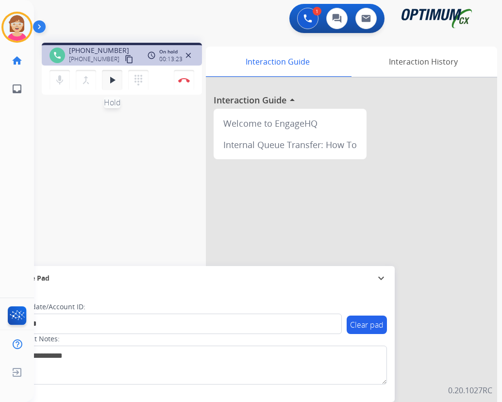
click at [111, 77] on mat-icon "play_arrow" at bounding box center [112, 80] width 12 height 12
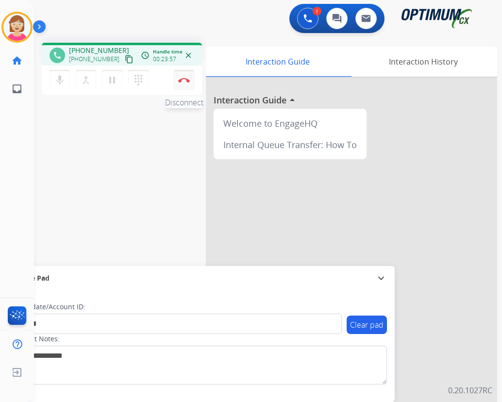
click at [183, 79] on img at bounding box center [184, 80] width 12 height 5
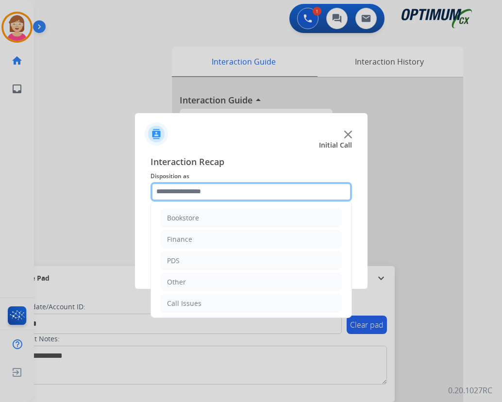
drag, startPoint x: 175, startPoint y: 192, endPoint x: 204, endPoint y: 197, distance: 29.6
click at [175, 192] on input "text" at bounding box center [250, 191] width 201 height 19
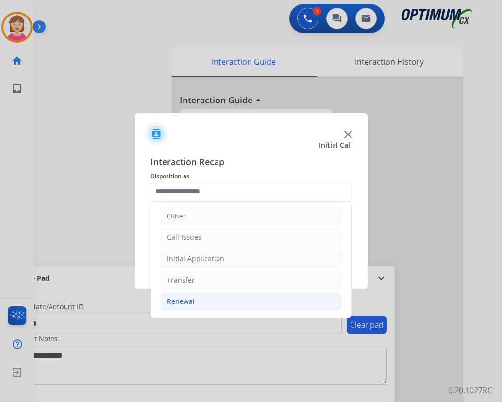
click at [187, 302] on div "Renewal" at bounding box center [181, 301] width 28 height 10
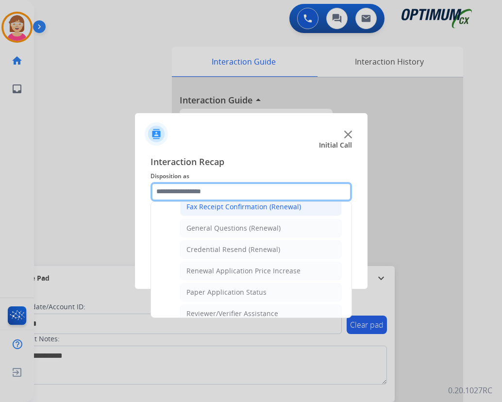
scroll to position [260, 0]
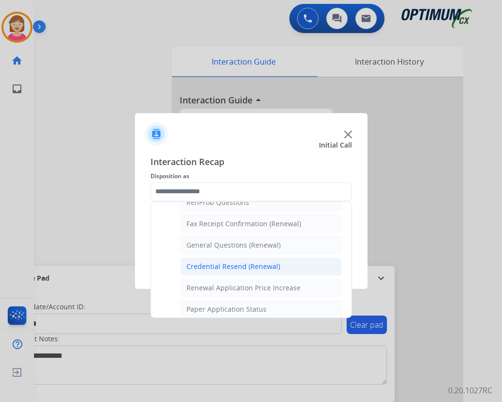
click at [209, 264] on div "Credential Resend (Renewal)" at bounding box center [233, 266] width 94 height 10
type input "**********"
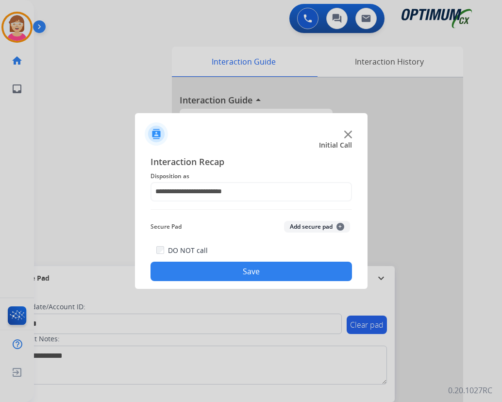
click at [340, 225] on span "+" at bounding box center [340, 227] width 8 height 8
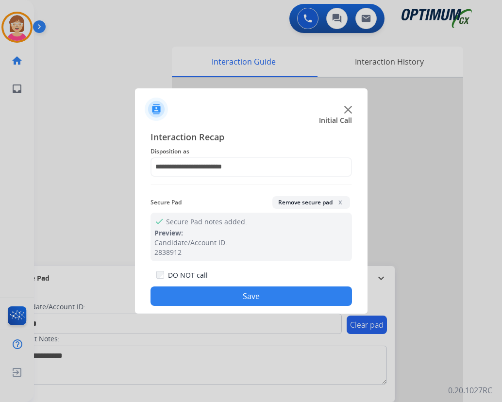
click at [197, 291] on button "Save" at bounding box center [250, 295] width 201 height 19
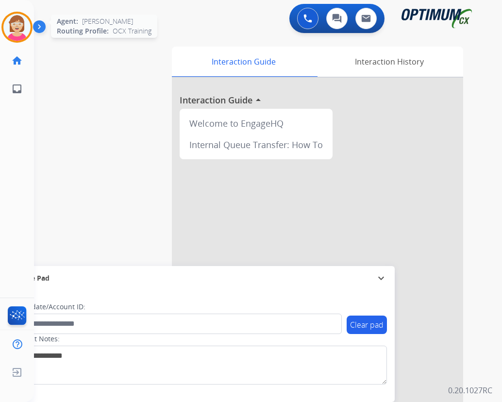
click at [17, 24] on img at bounding box center [16, 27] width 27 height 27
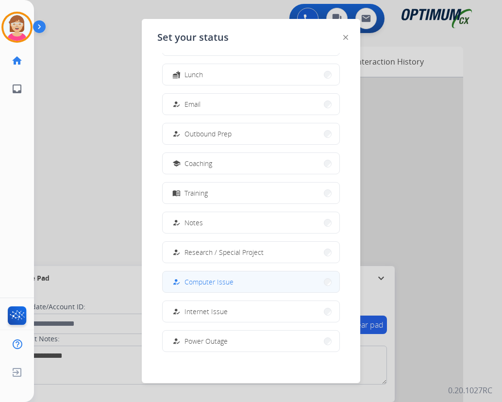
scroll to position [92, 0]
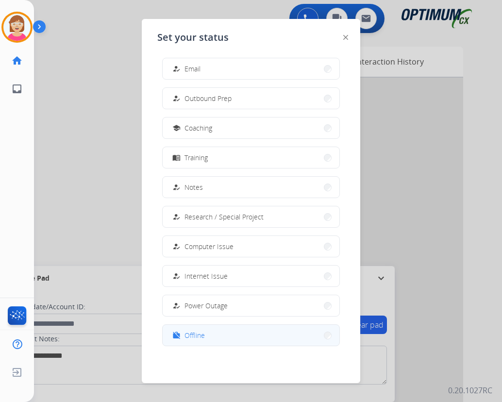
click at [198, 333] on span "Offline" at bounding box center [194, 335] width 20 height 10
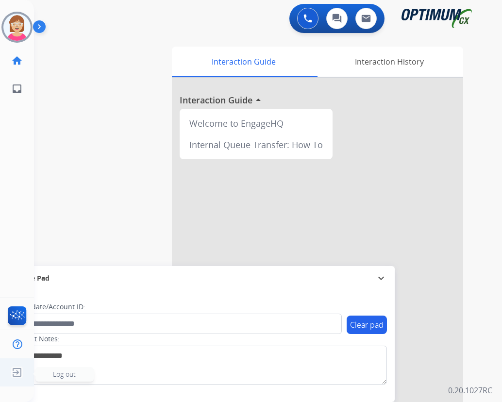
click at [63, 375] on span "Log out" at bounding box center [64, 373] width 23 height 9
